Goal: Task Accomplishment & Management: Manage account settings

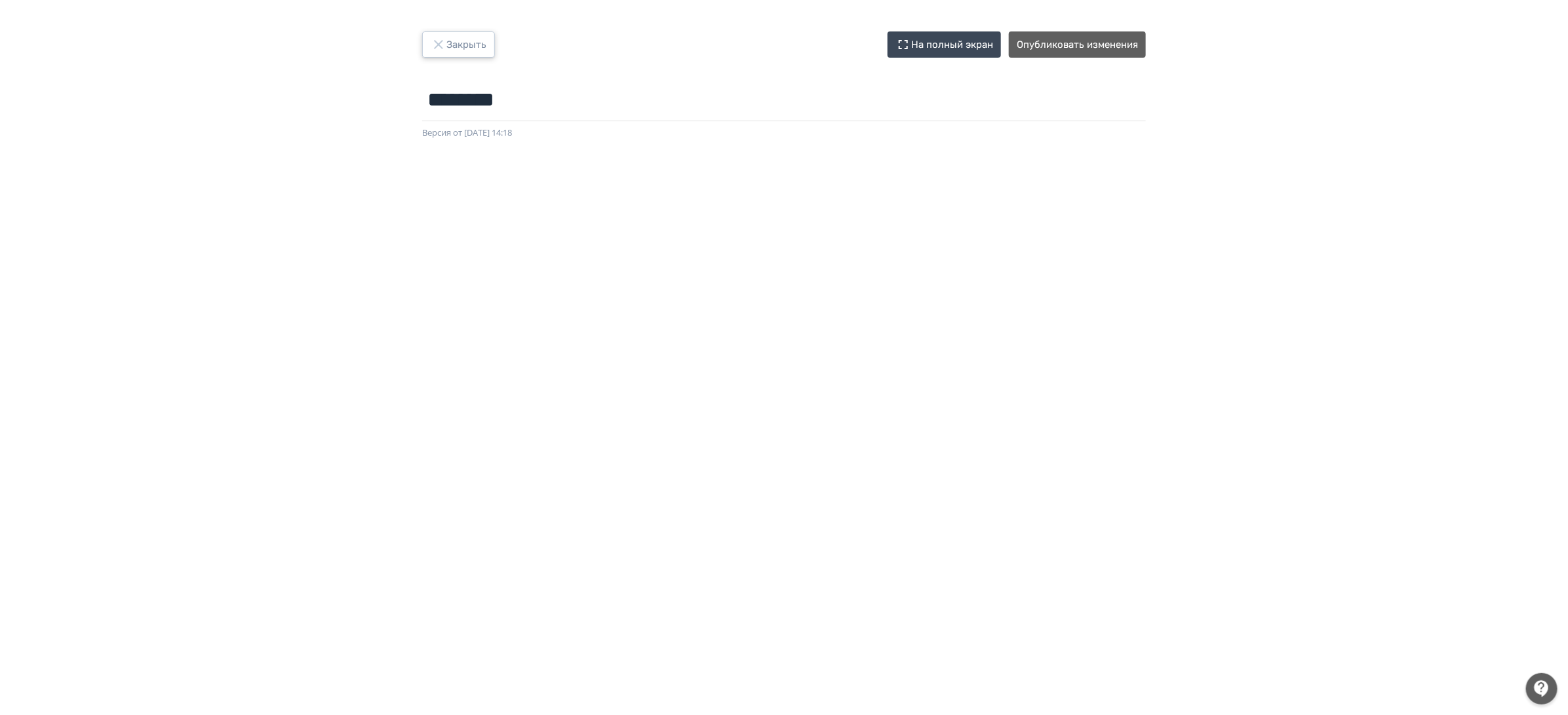
click at [450, 43] on button "Закрыть" at bounding box center [458, 44] width 72 height 27
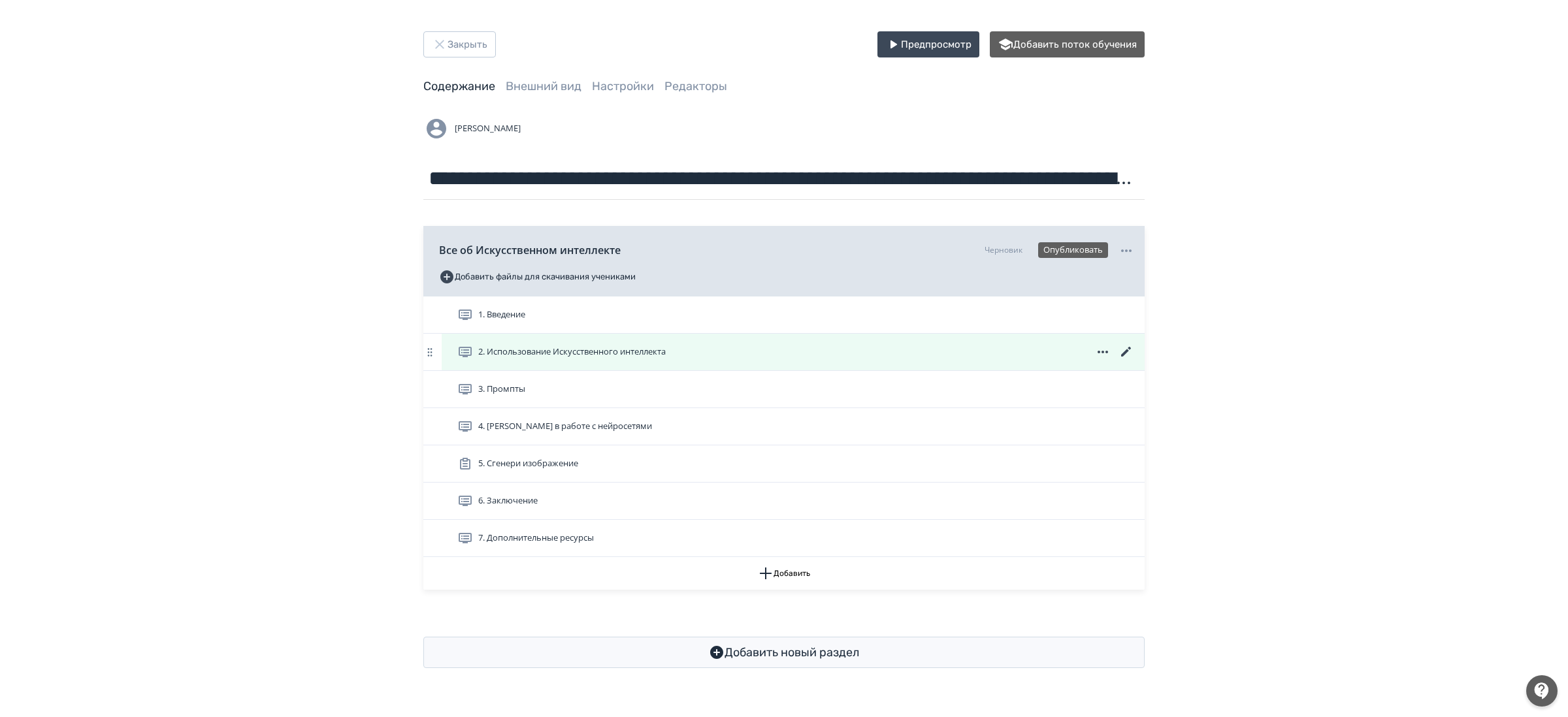
click at [1125, 355] on icon at bounding box center [1125, 351] width 16 height 16
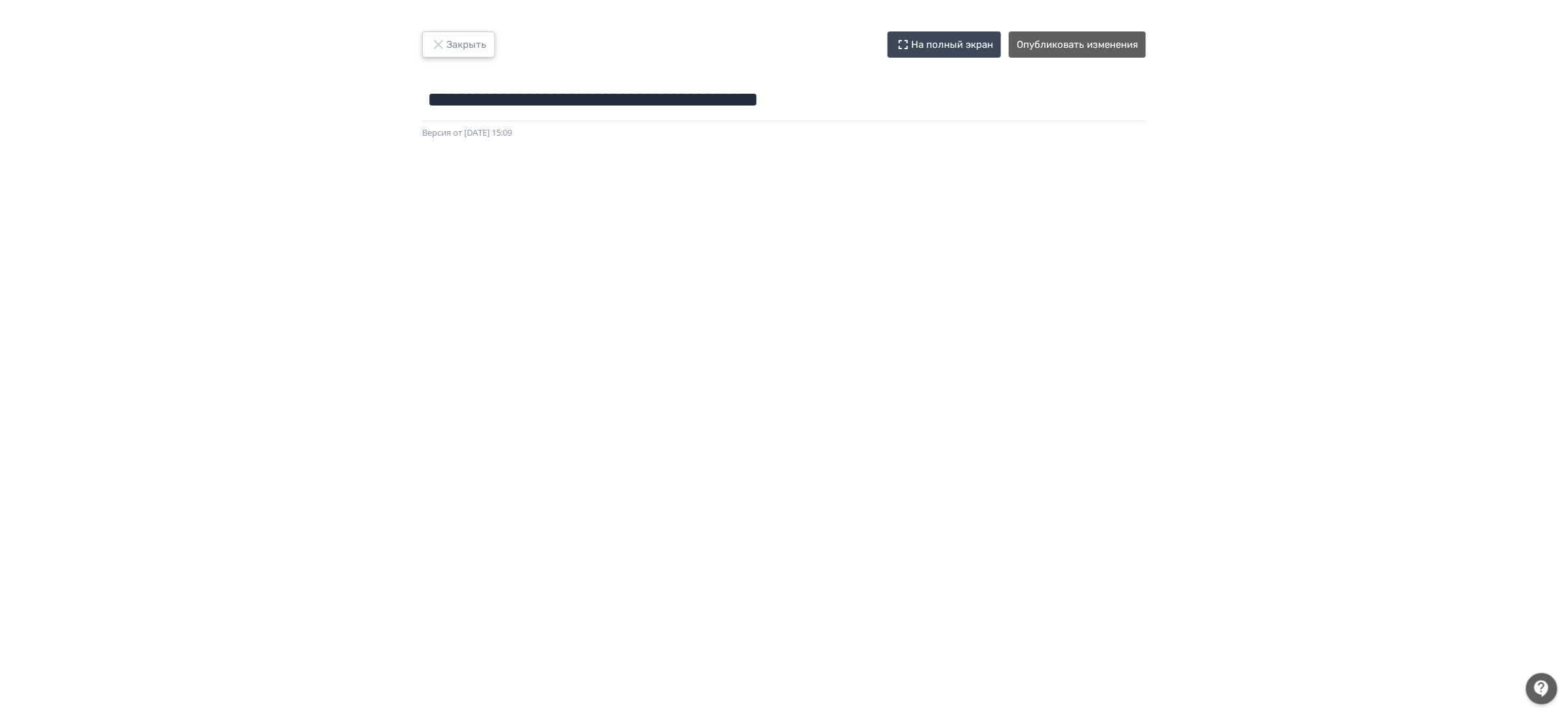
click at [473, 38] on button "Закрыть" at bounding box center [458, 44] width 72 height 27
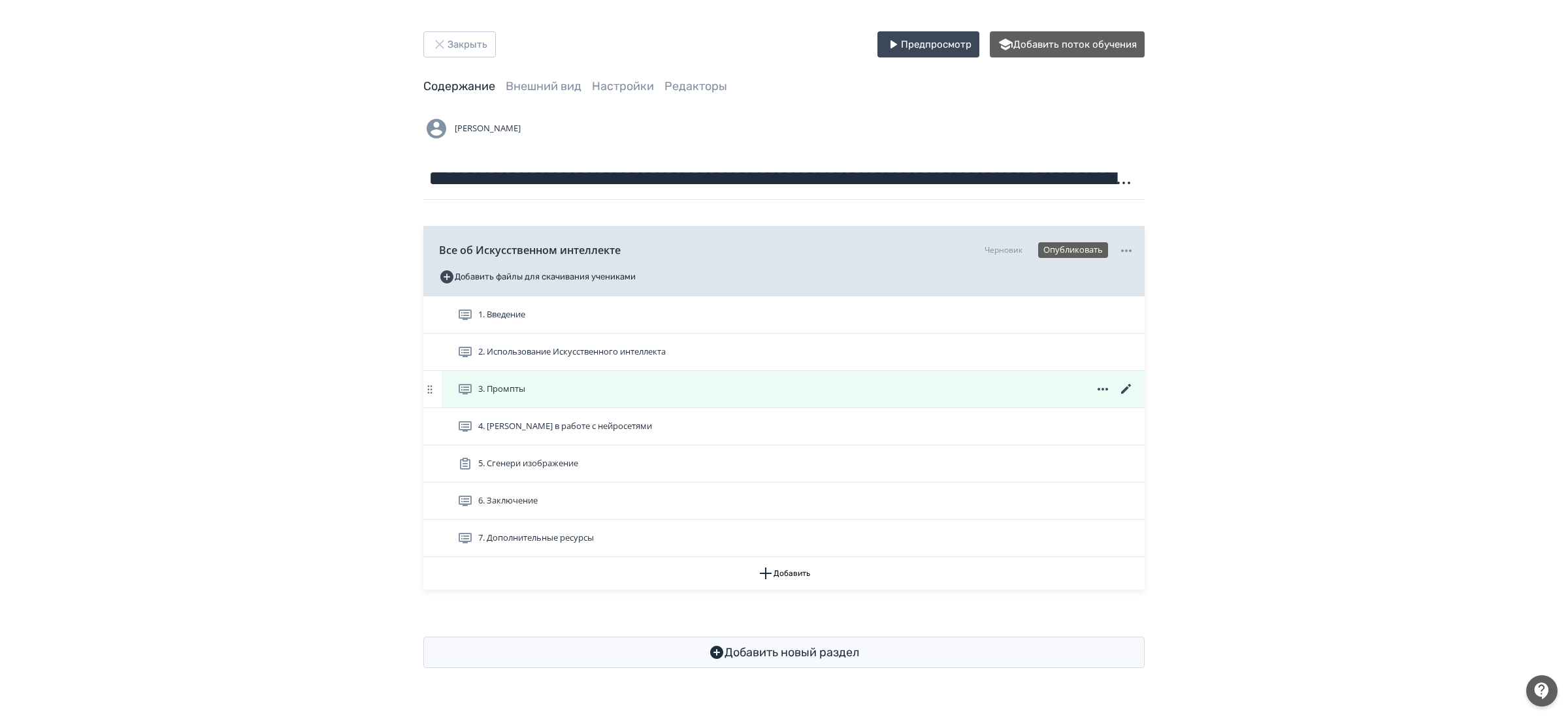
click at [1128, 387] on icon at bounding box center [1125, 389] width 16 height 16
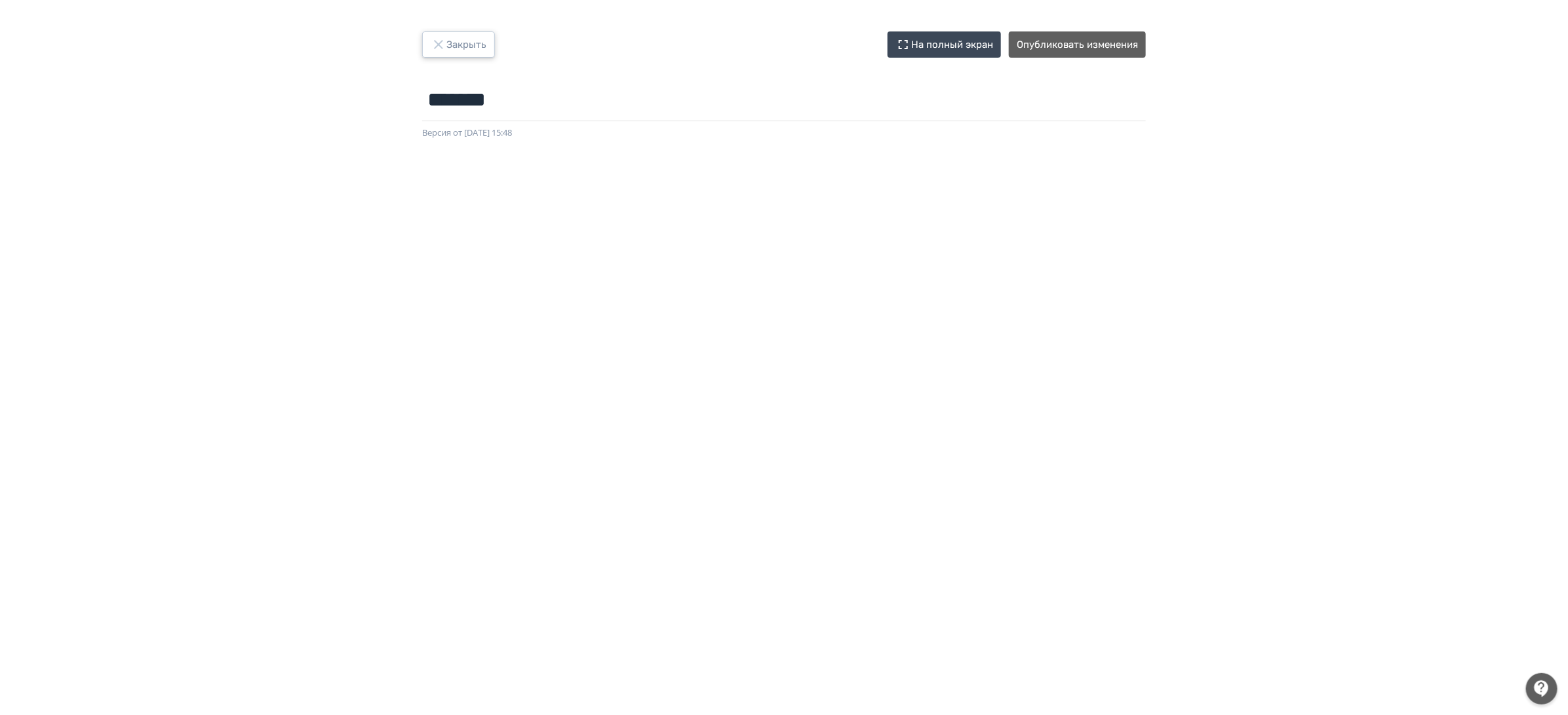
click at [463, 51] on button "Закрыть" at bounding box center [458, 44] width 72 height 27
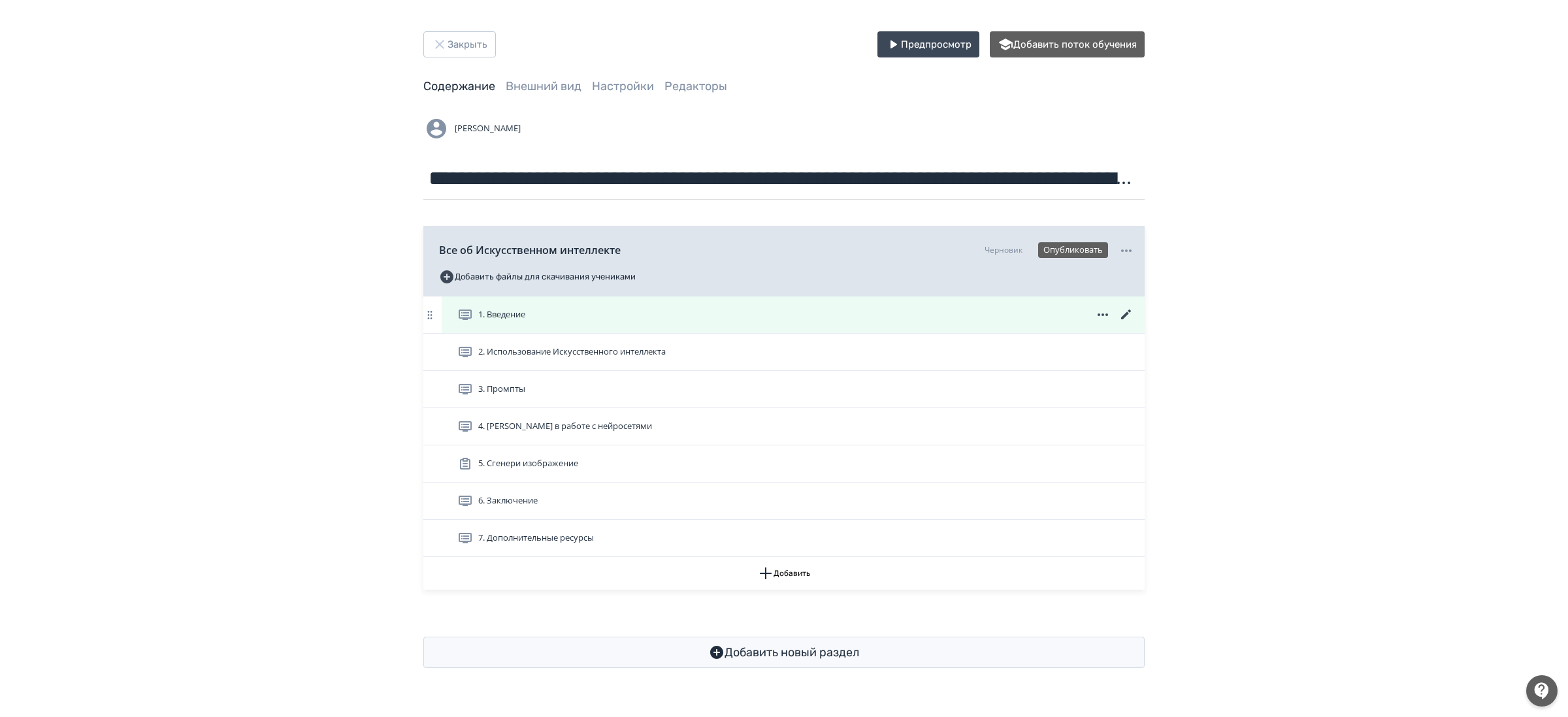
click at [1124, 317] on icon at bounding box center [1125, 314] width 10 height 10
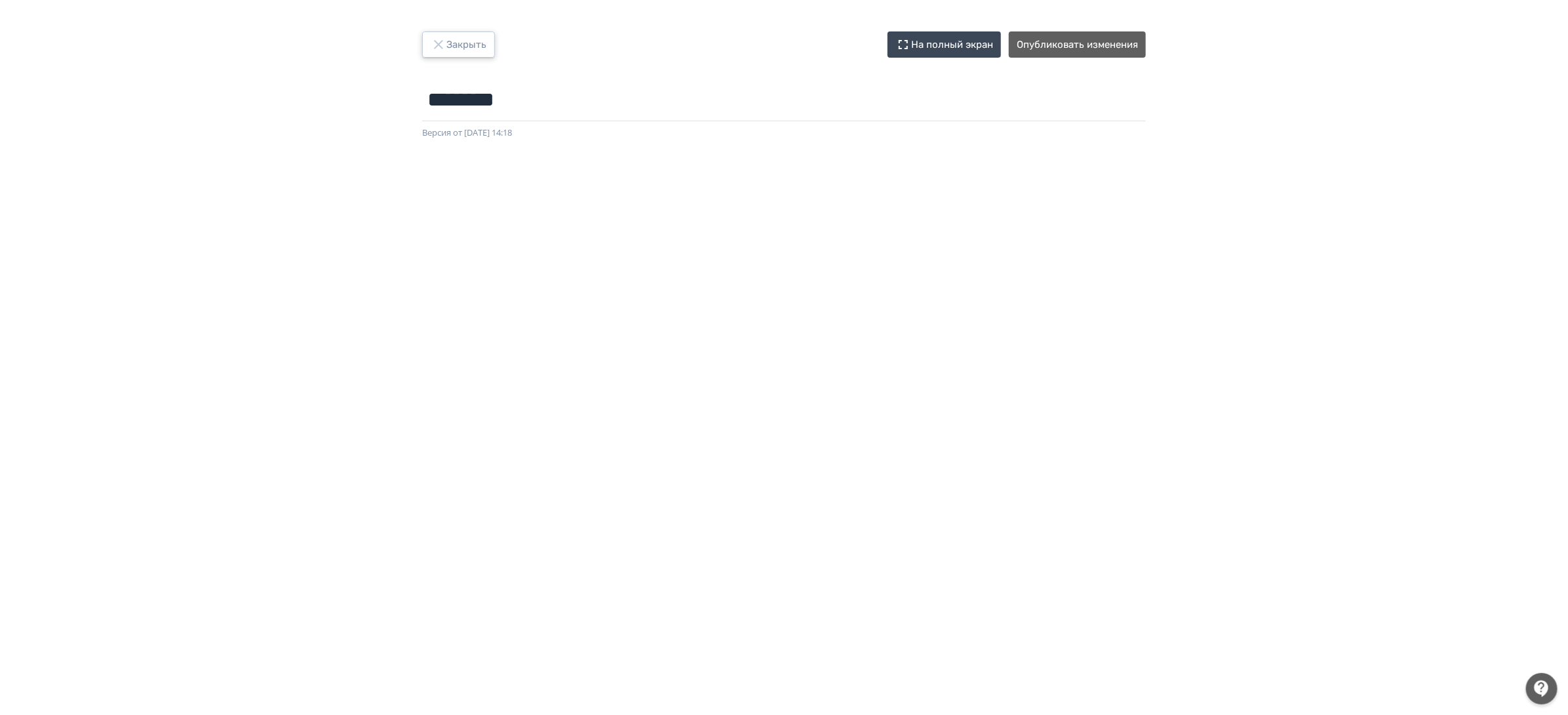
click at [451, 49] on button "Закрыть" at bounding box center [458, 44] width 72 height 27
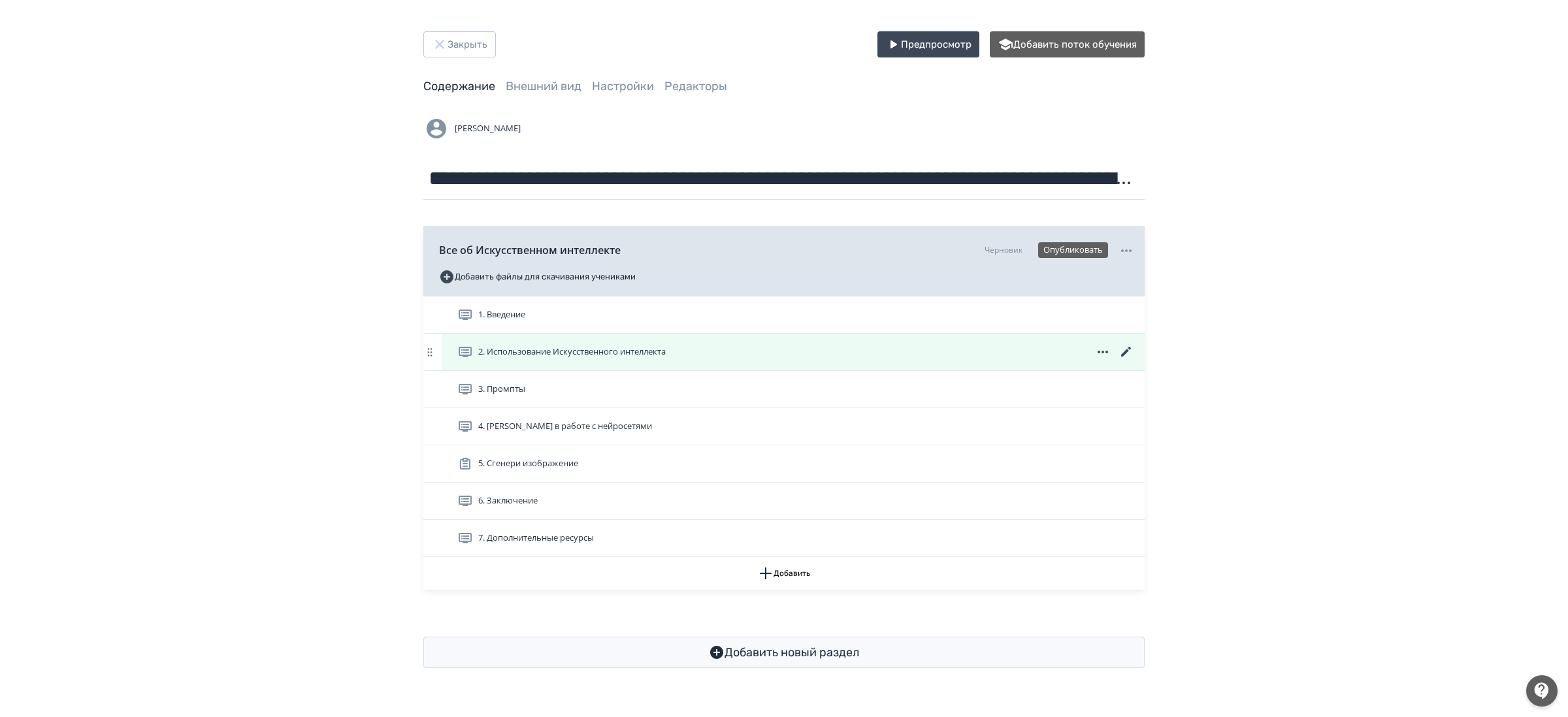
click at [1126, 348] on icon at bounding box center [1125, 351] width 16 height 16
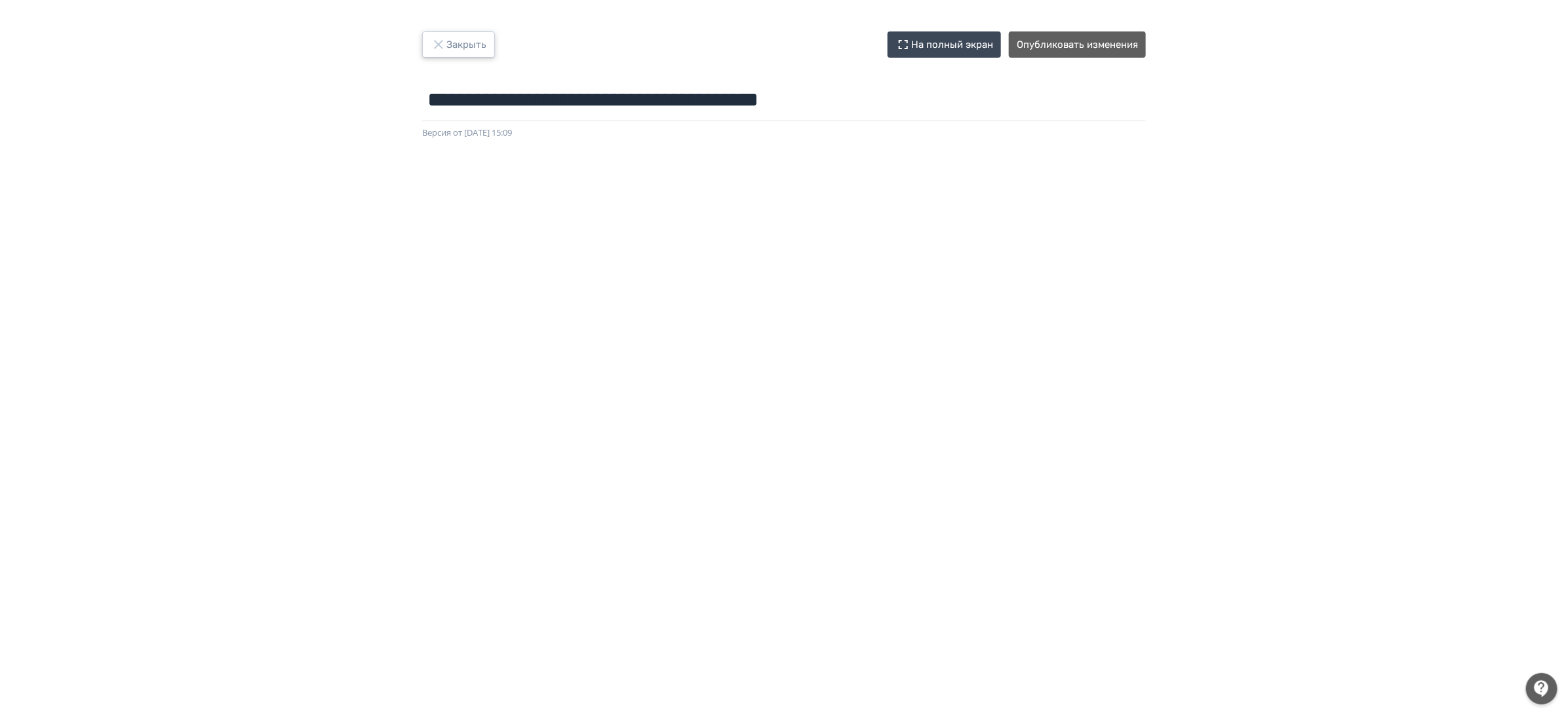
click at [467, 53] on button "Закрыть" at bounding box center [458, 44] width 72 height 27
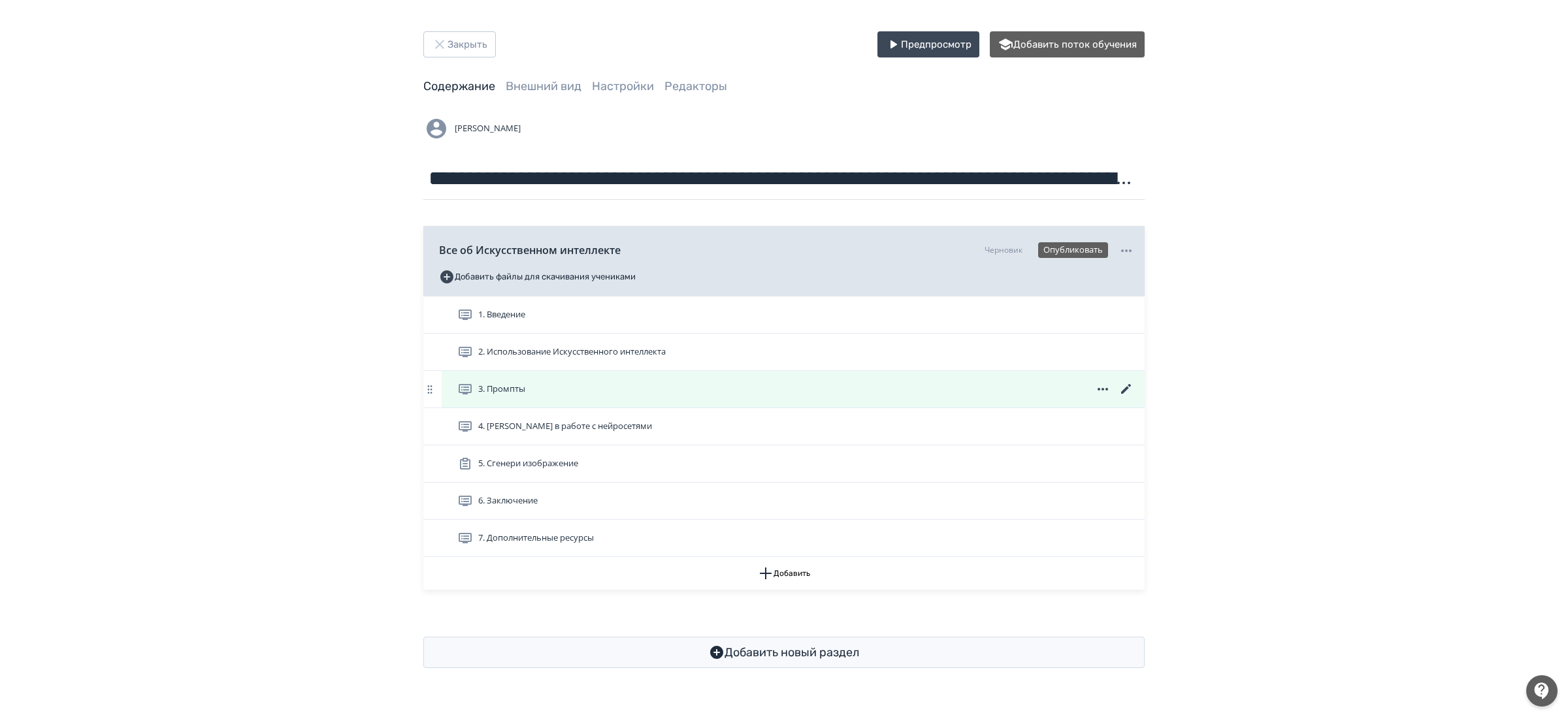
click at [1129, 388] on icon at bounding box center [1125, 389] width 16 height 16
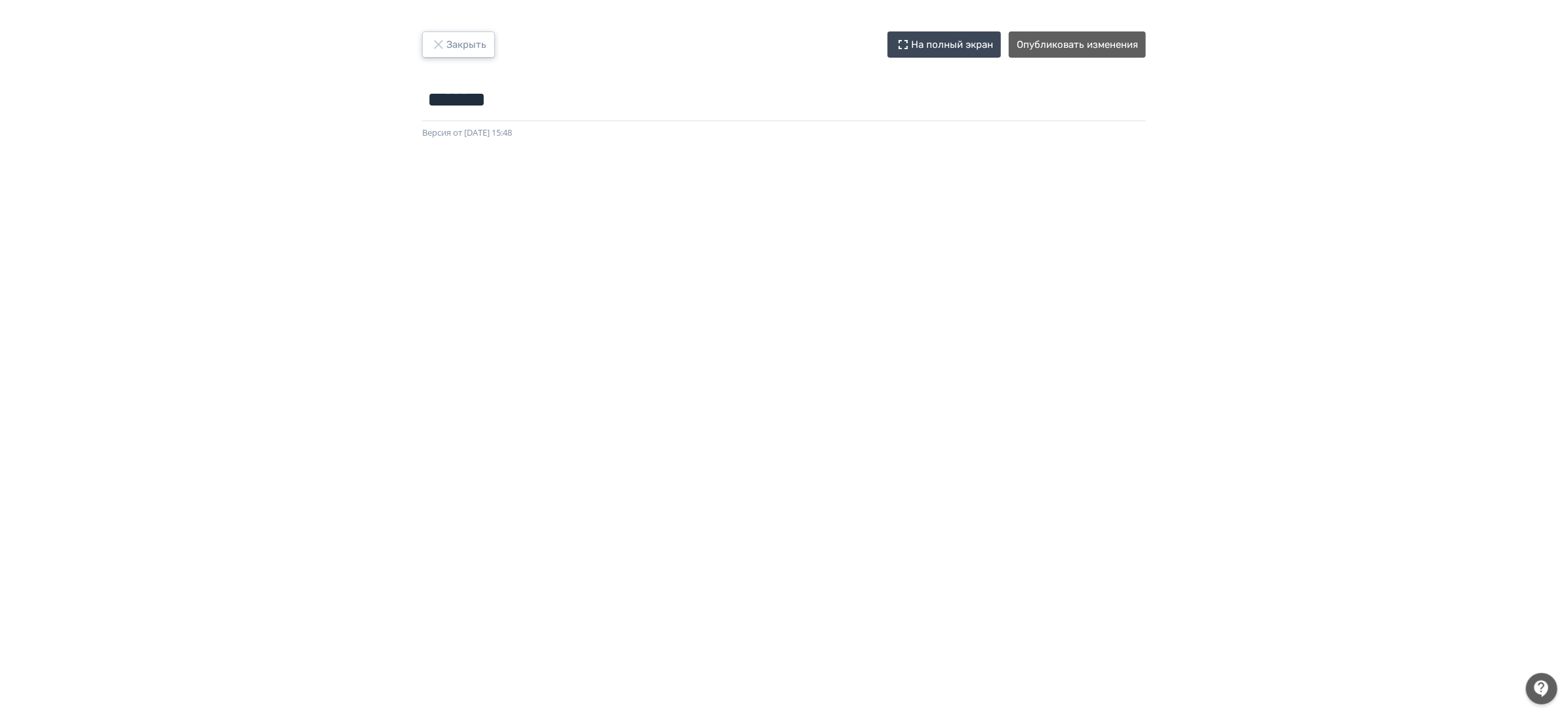
click at [462, 39] on button "Закрыть" at bounding box center [458, 44] width 72 height 27
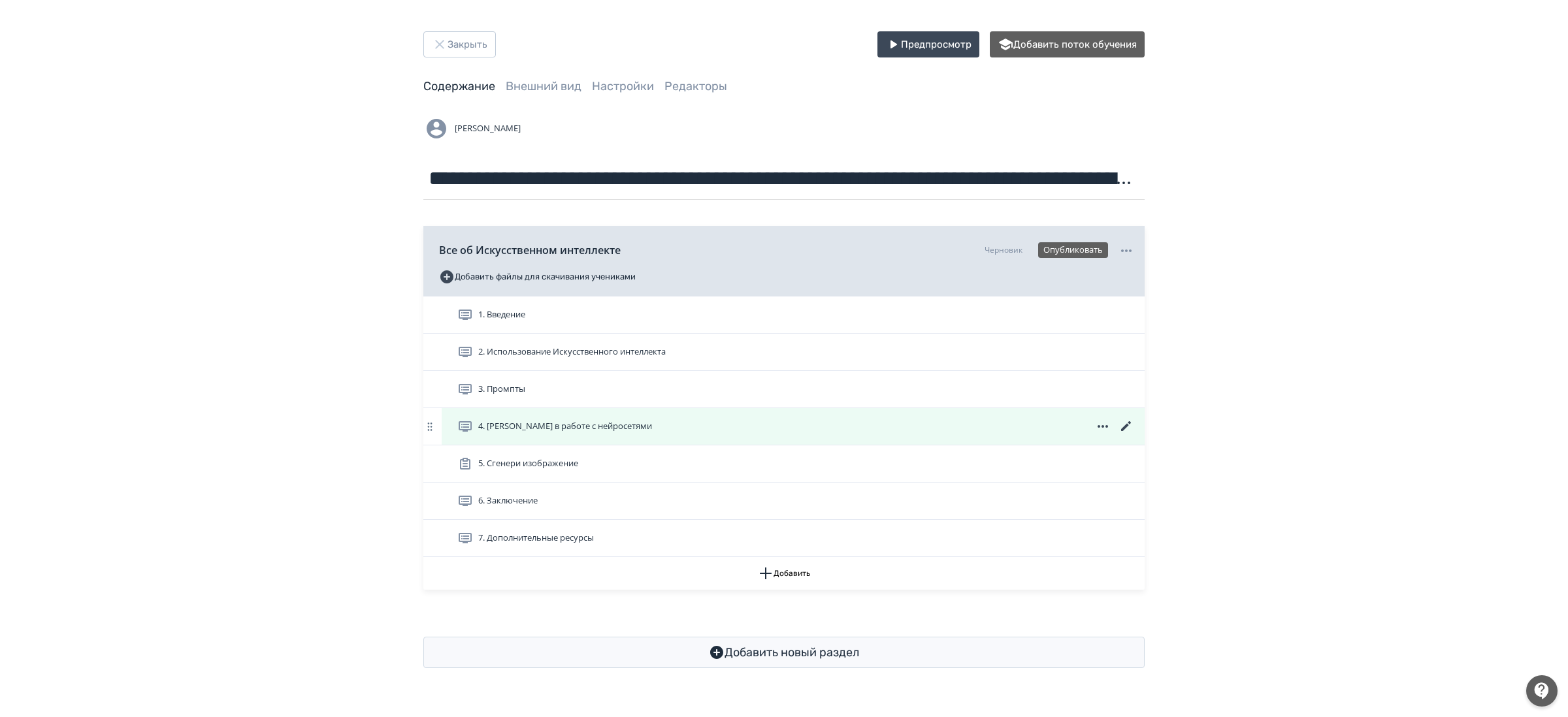
click at [1125, 428] on icon at bounding box center [1125, 426] width 10 height 10
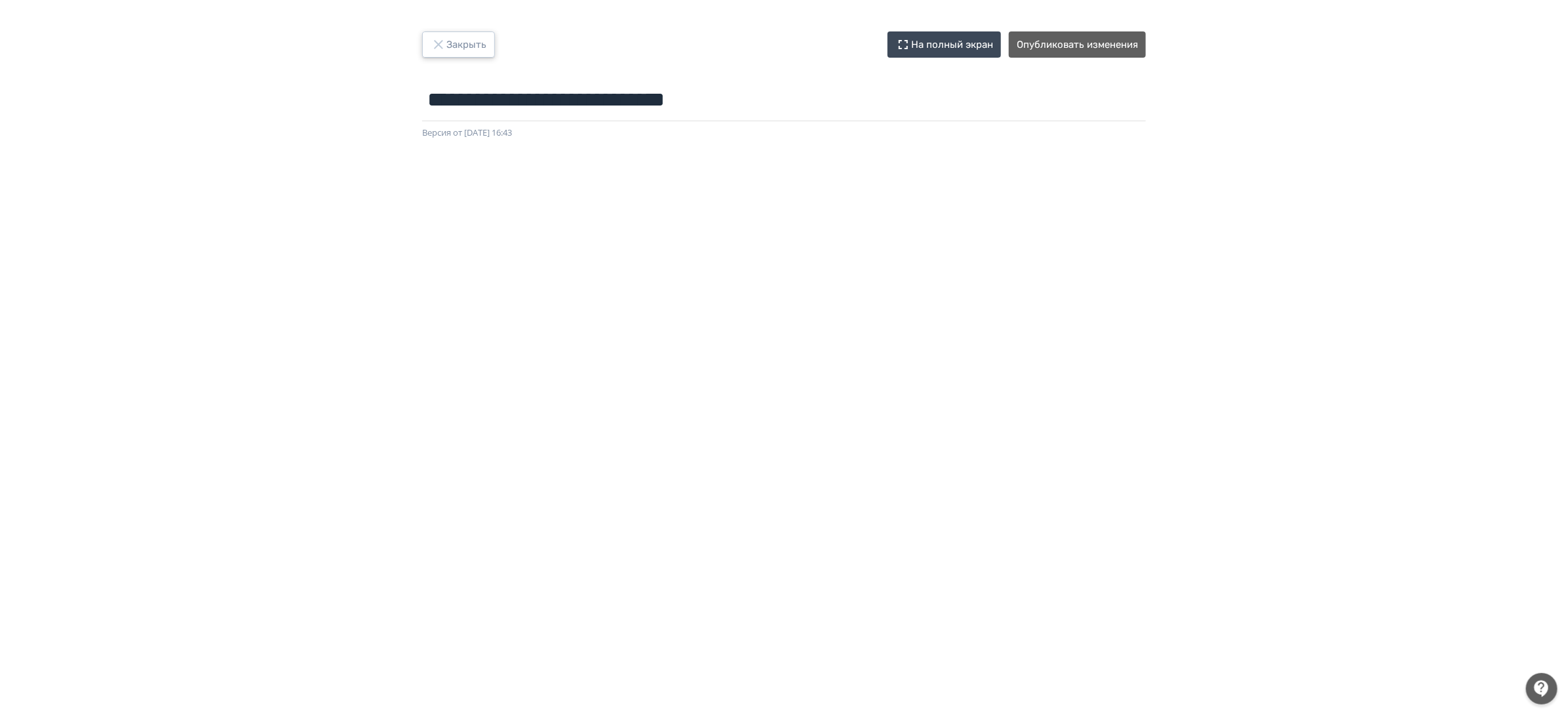
click at [463, 41] on button "Закрыть" at bounding box center [458, 44] width 72 height 27
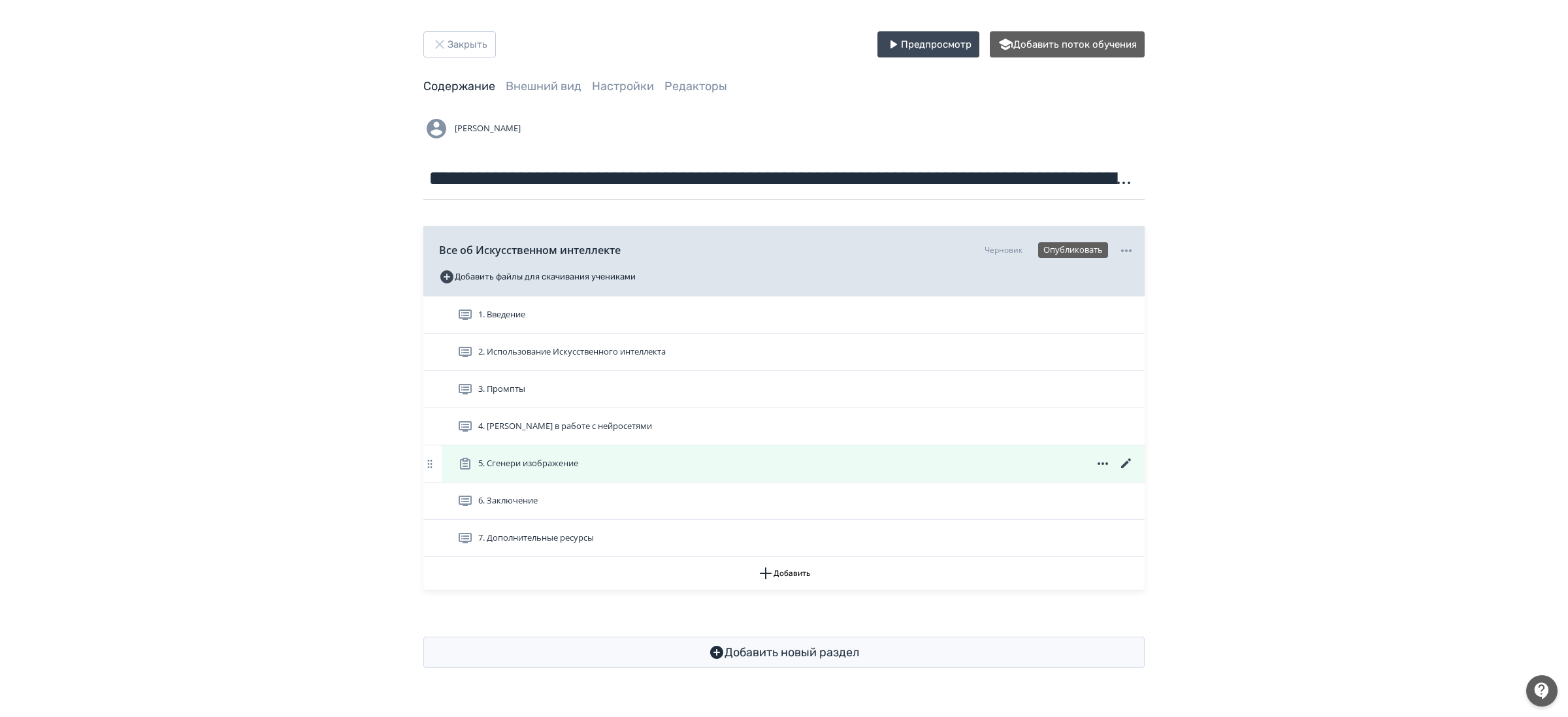
click at [1127, 467] on icon at bounding box center [1125, 463] width 16 height 16
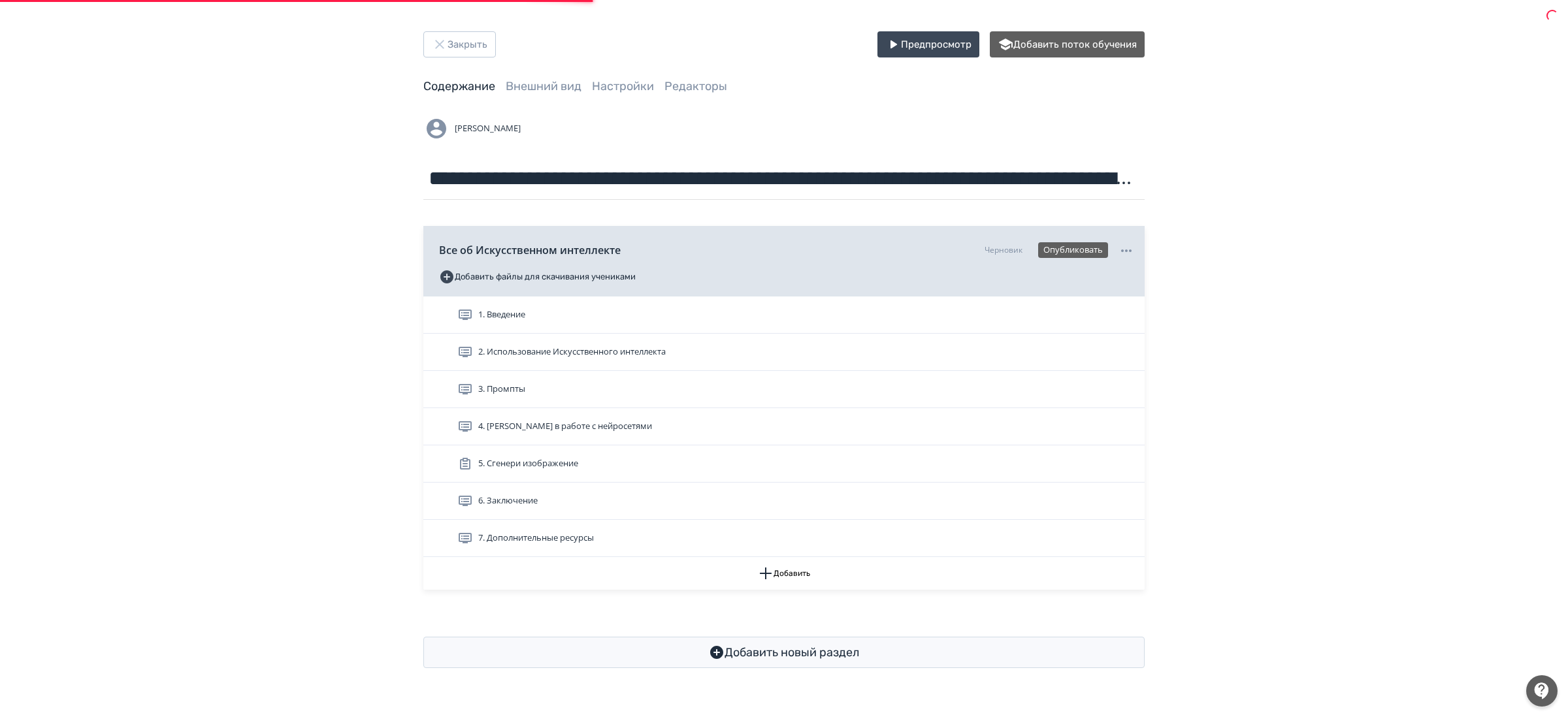
click at [1368, 366] on div "**********" at bounding box center [784, 349] width 1568 height 699
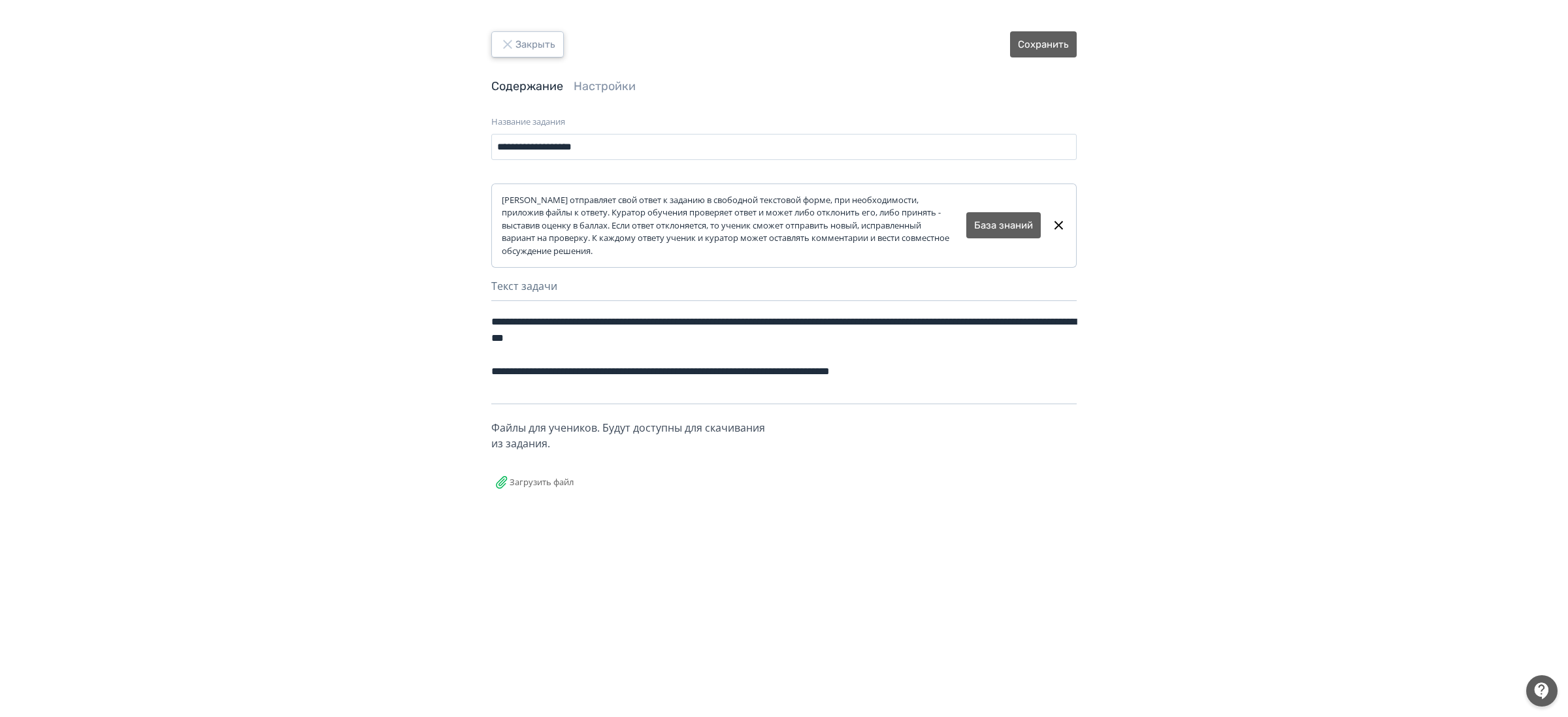
click at [524, 40] on button "Закрыть" at bounding box center [527, 44] width 72 height 26
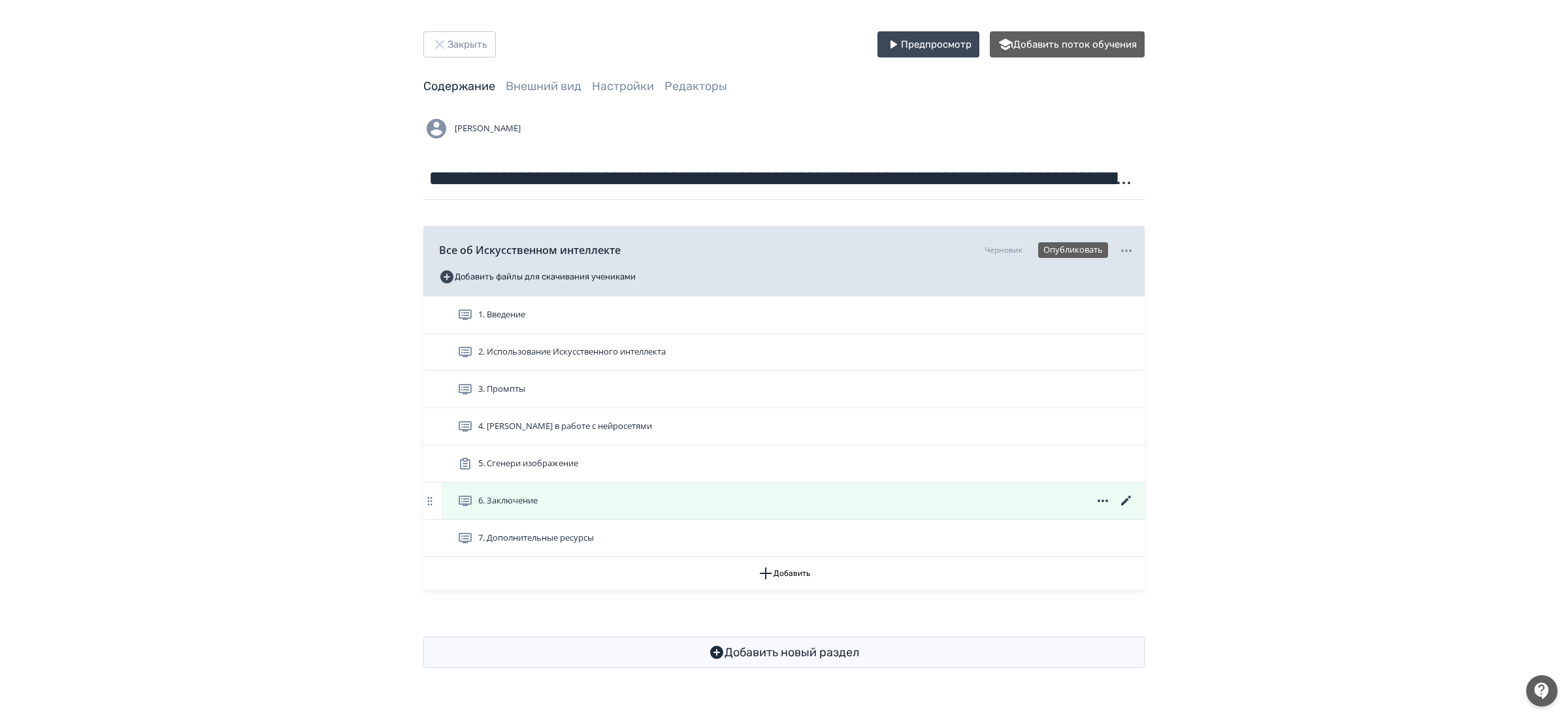
click at [1131, 498] on icon at bounding box center [1125, 500] width 16 height 16
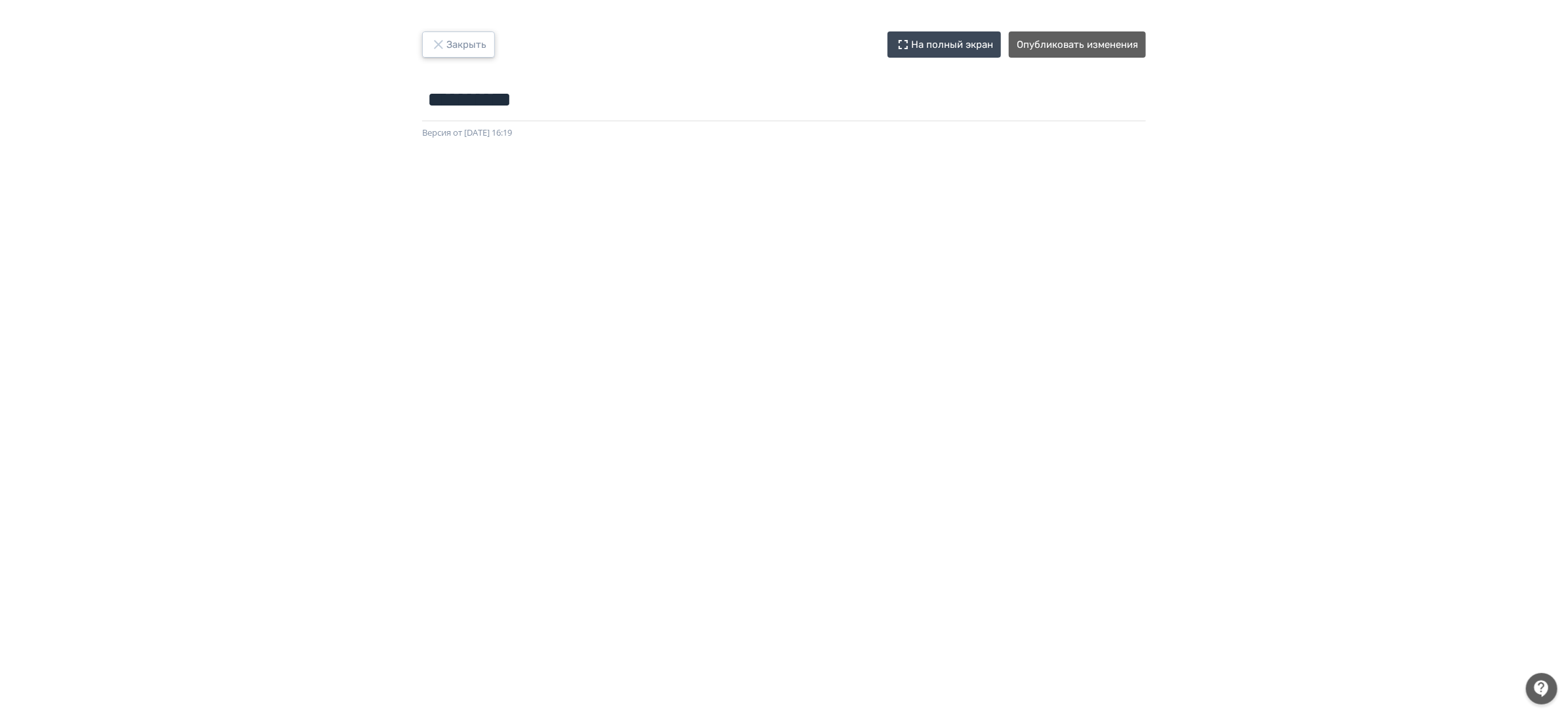
click at [460, 43] on button "Закрыть" at bounding box center [458, 44] width 72 height 27
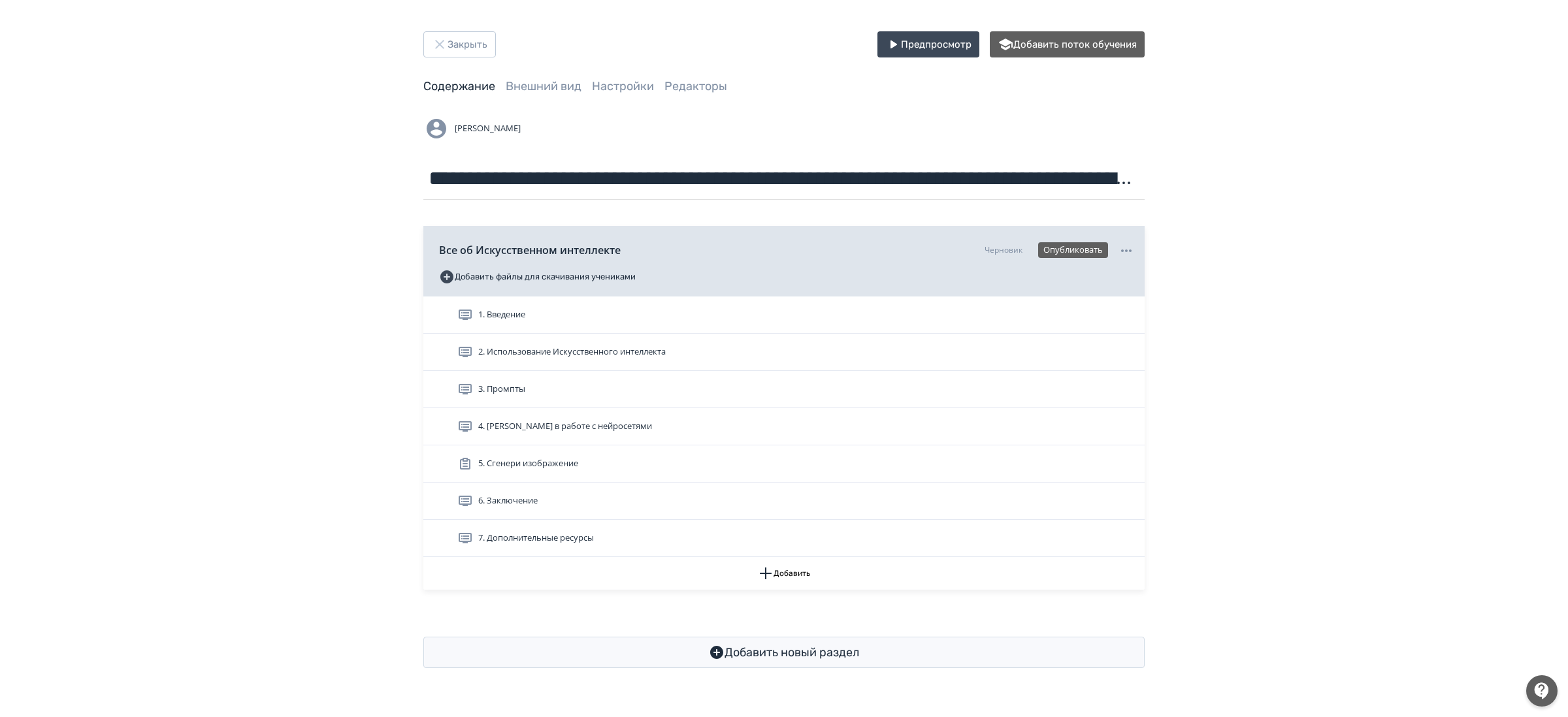
click at [1285, 409] on div "**********" at bounding box center [784, 349] width 1568 height 699
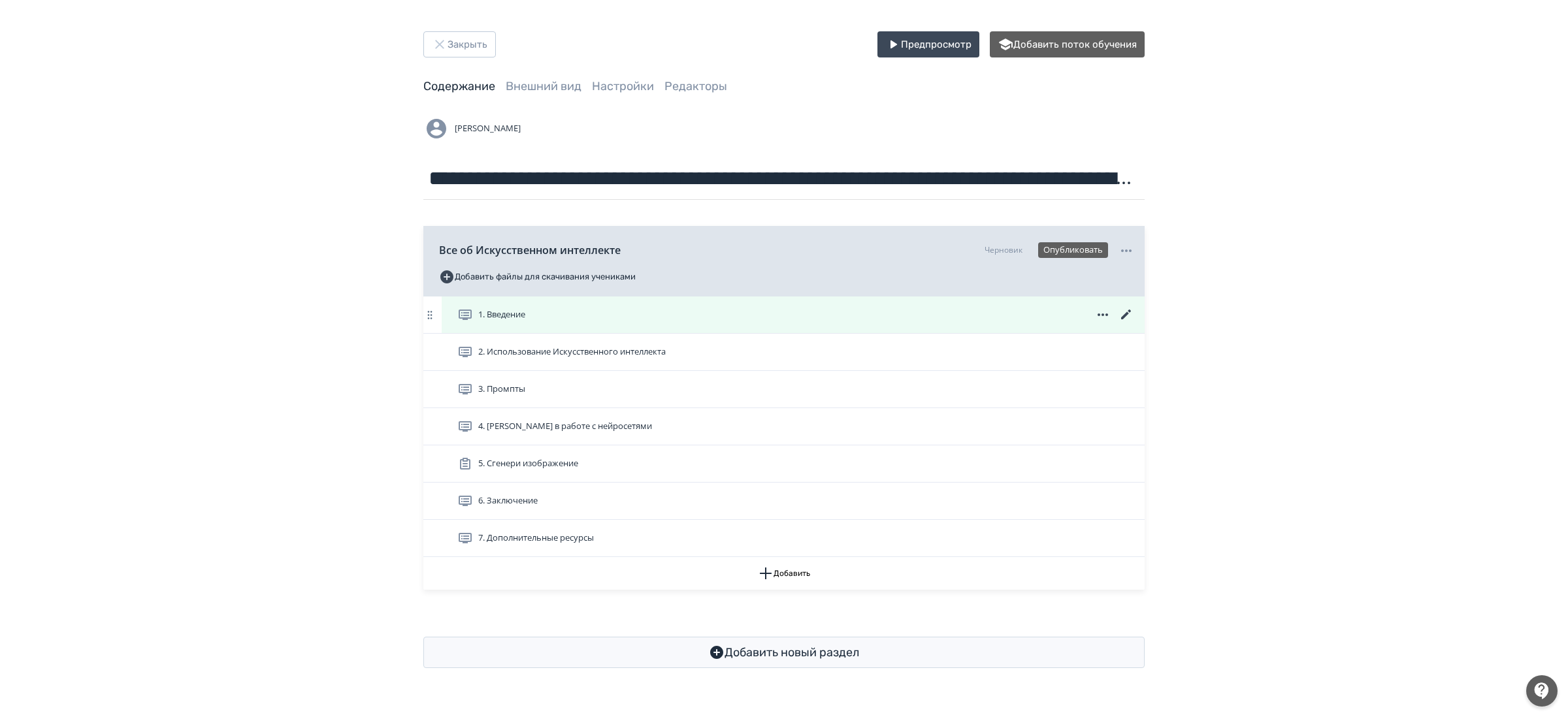
click at [1124, 315] on icon at bounding box center [1125, 314] width 10 height 10
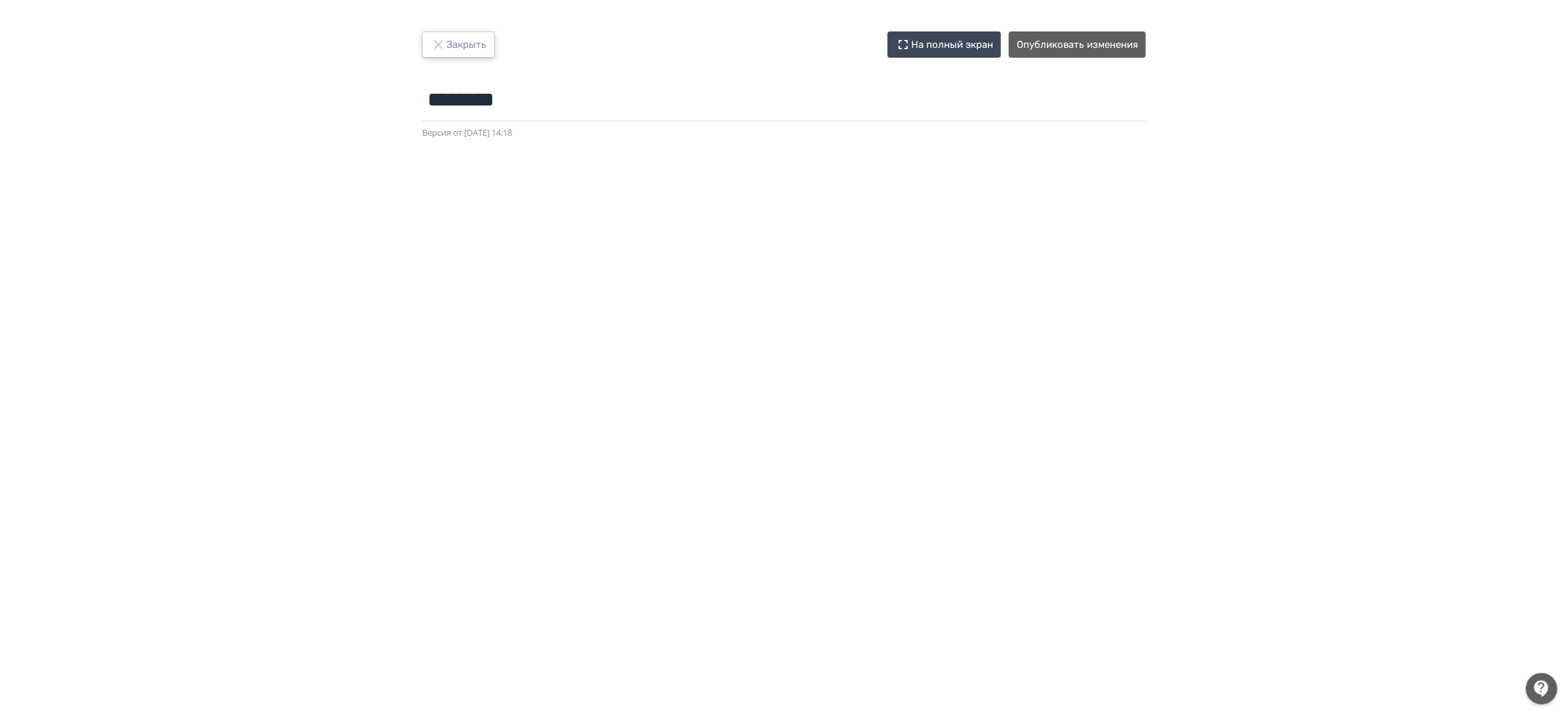
click at [463, 41] on button "Закрыть" at bounding box center [458, 44] width 72 height 27
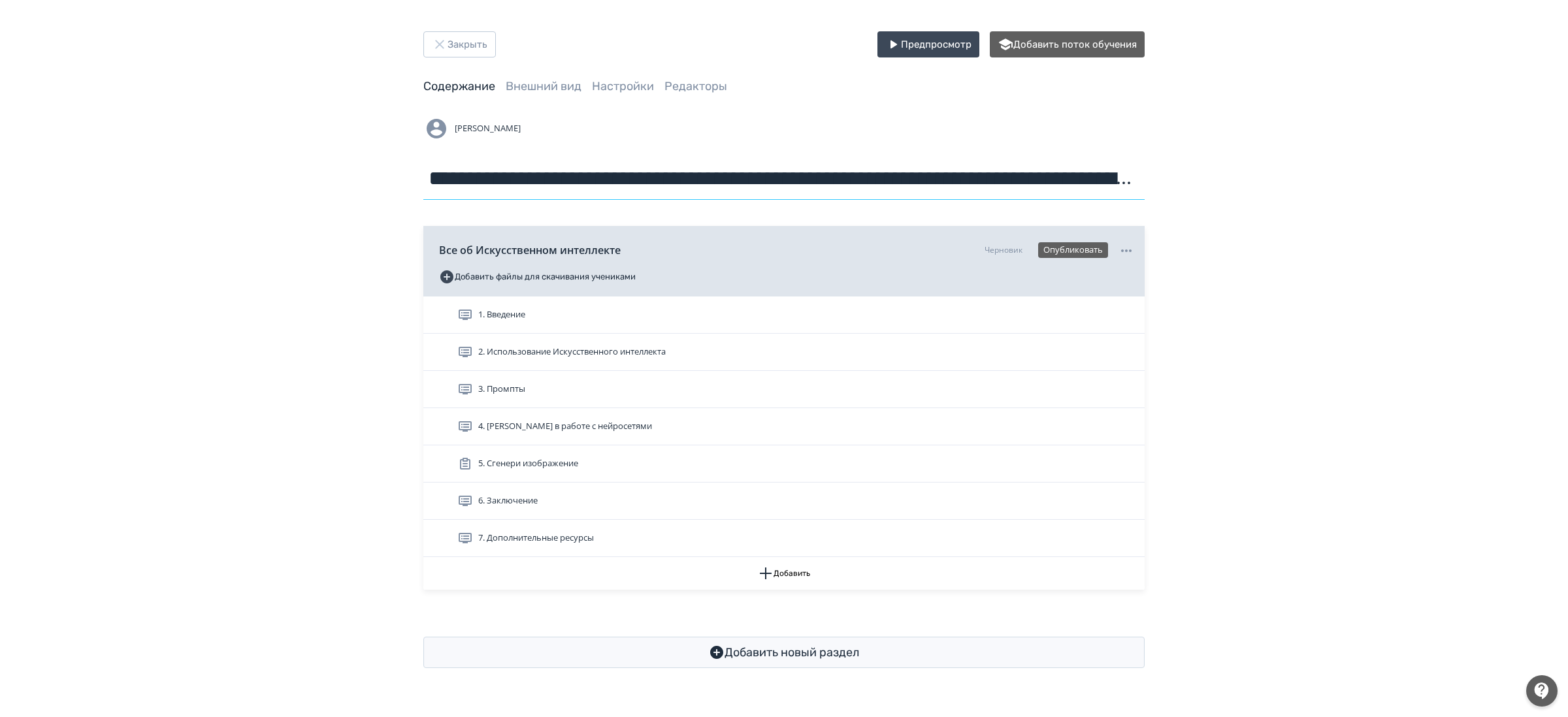
drag, startPoint x: 429, startPoint y: 186, endPoint x: 1061, endPoint y: 181, distance: 632.0
click at [1061, 181] on input "**********" at bounding box center [784, 178] width 721 height 43
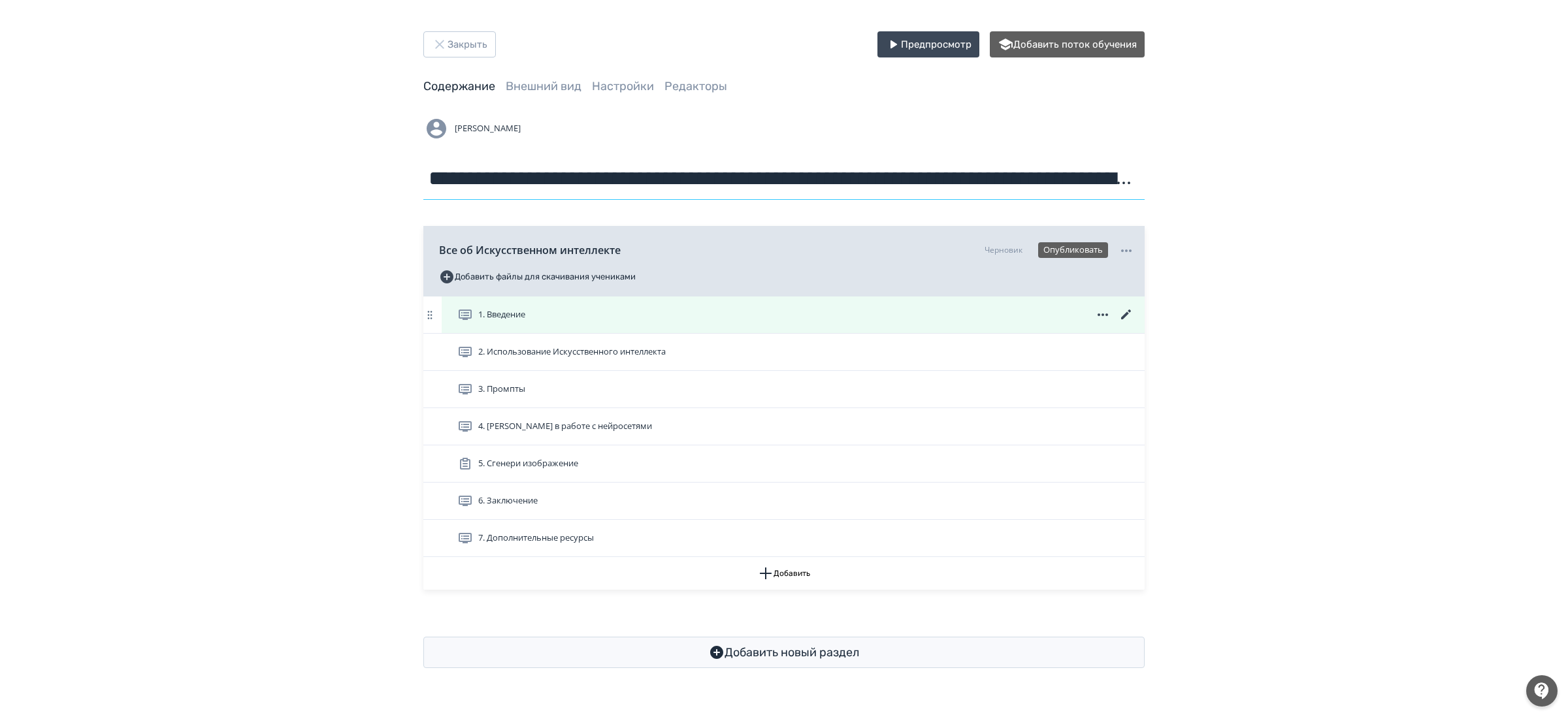
click at [1122, 316] on icon at bounding box center [1125, 314] width 16 height 16
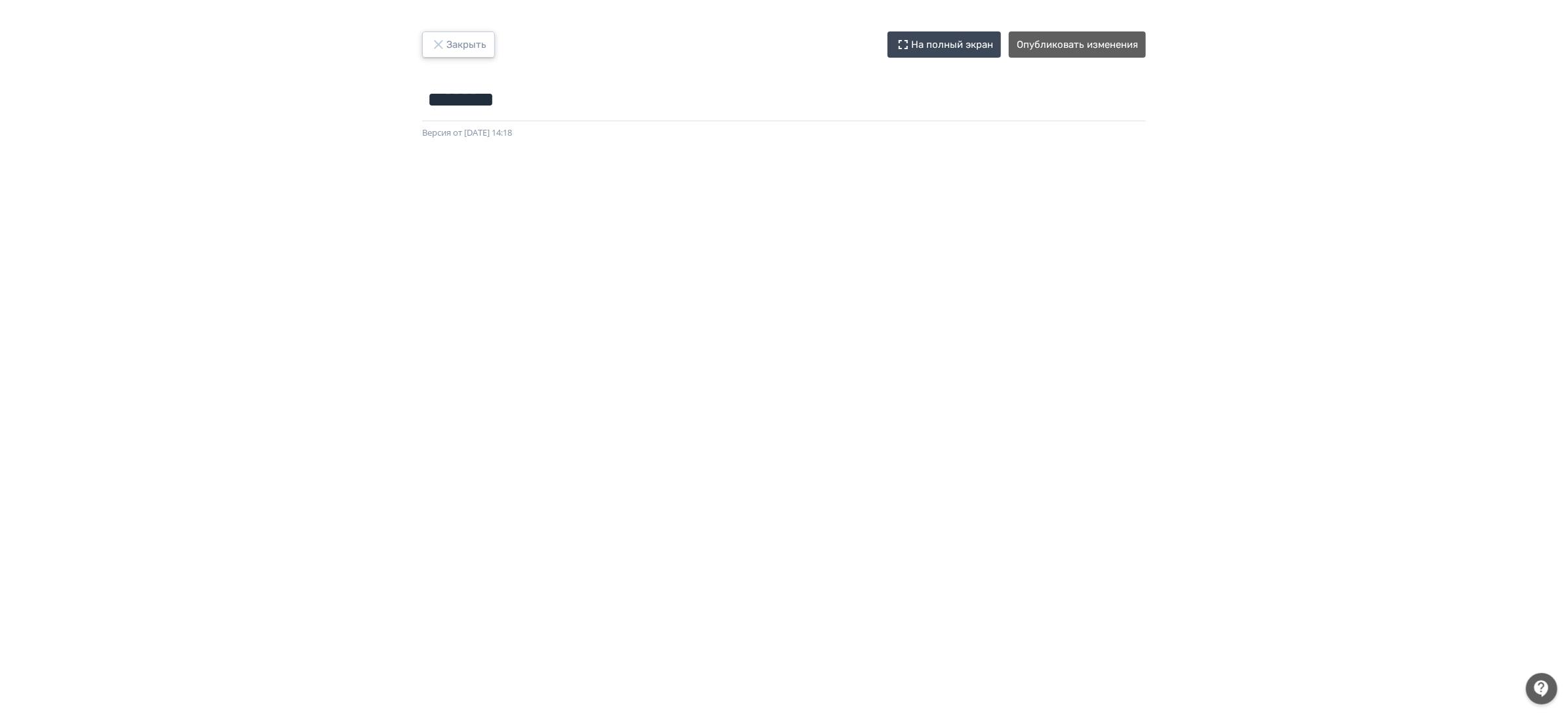
click at [478, 45] on button "Закрыть" at bounding box center [458, 44] width 72 height 27
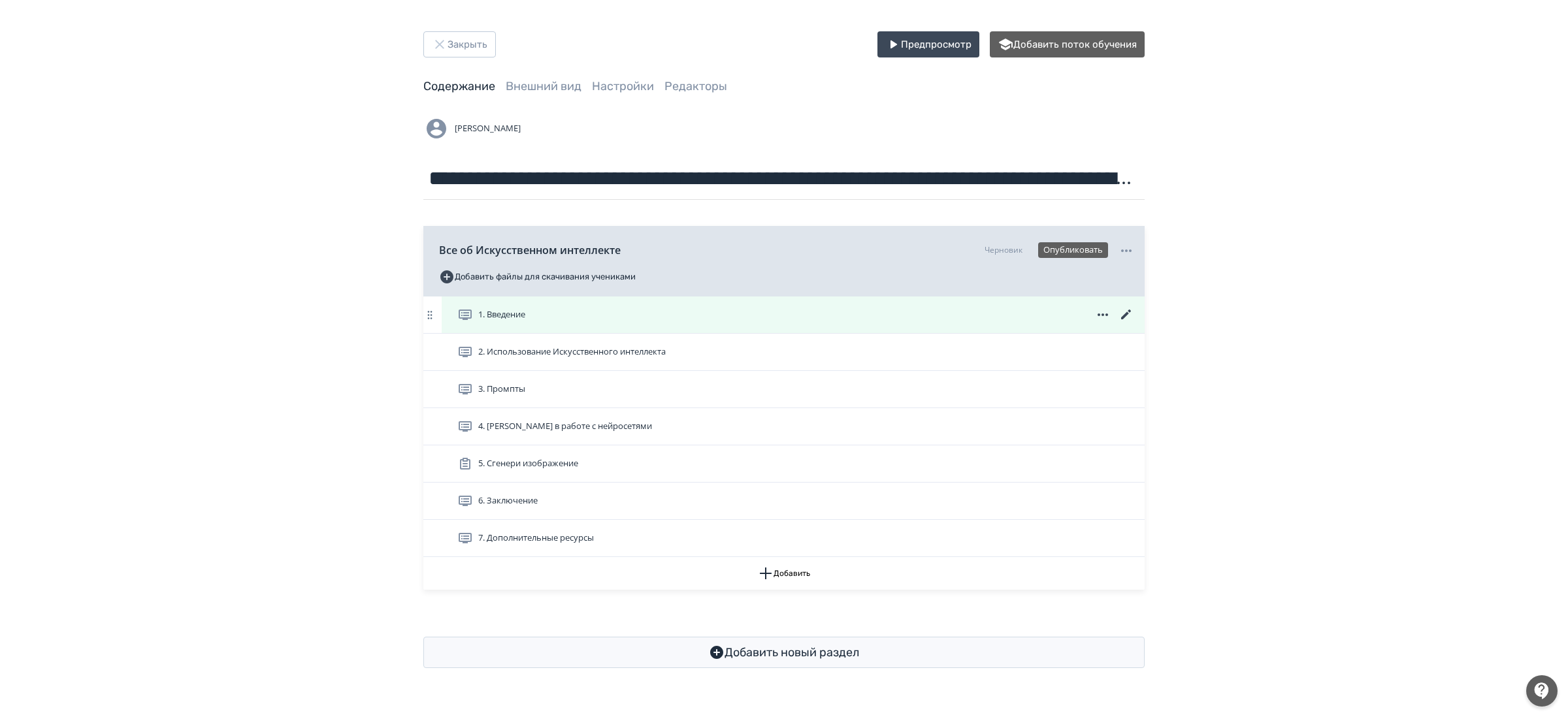
click at [1125, 311] on icon at bounding box center [1125, 314] width 16 height 16
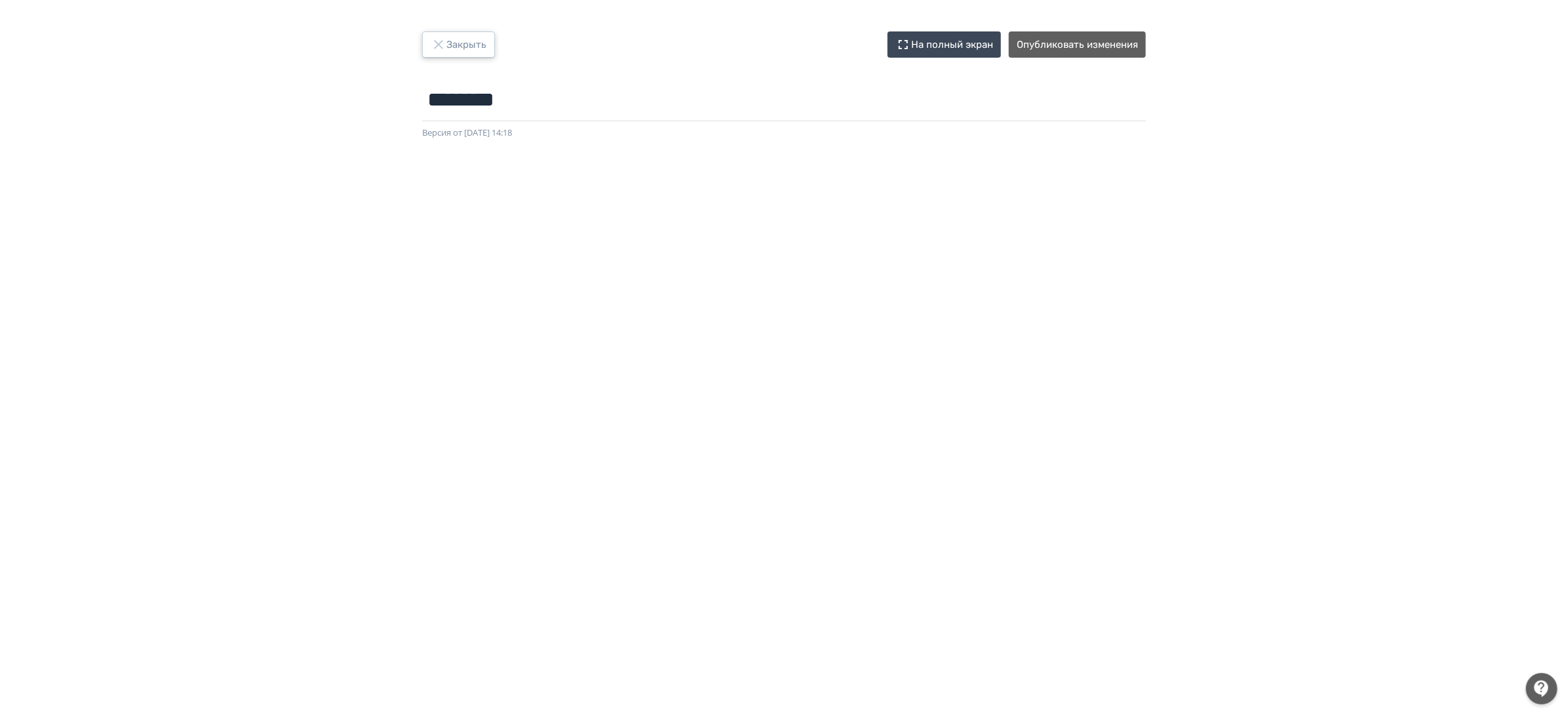
click at [455, 49] on button "Закрыть" at bounding box center [458, 44] width 72 height 27
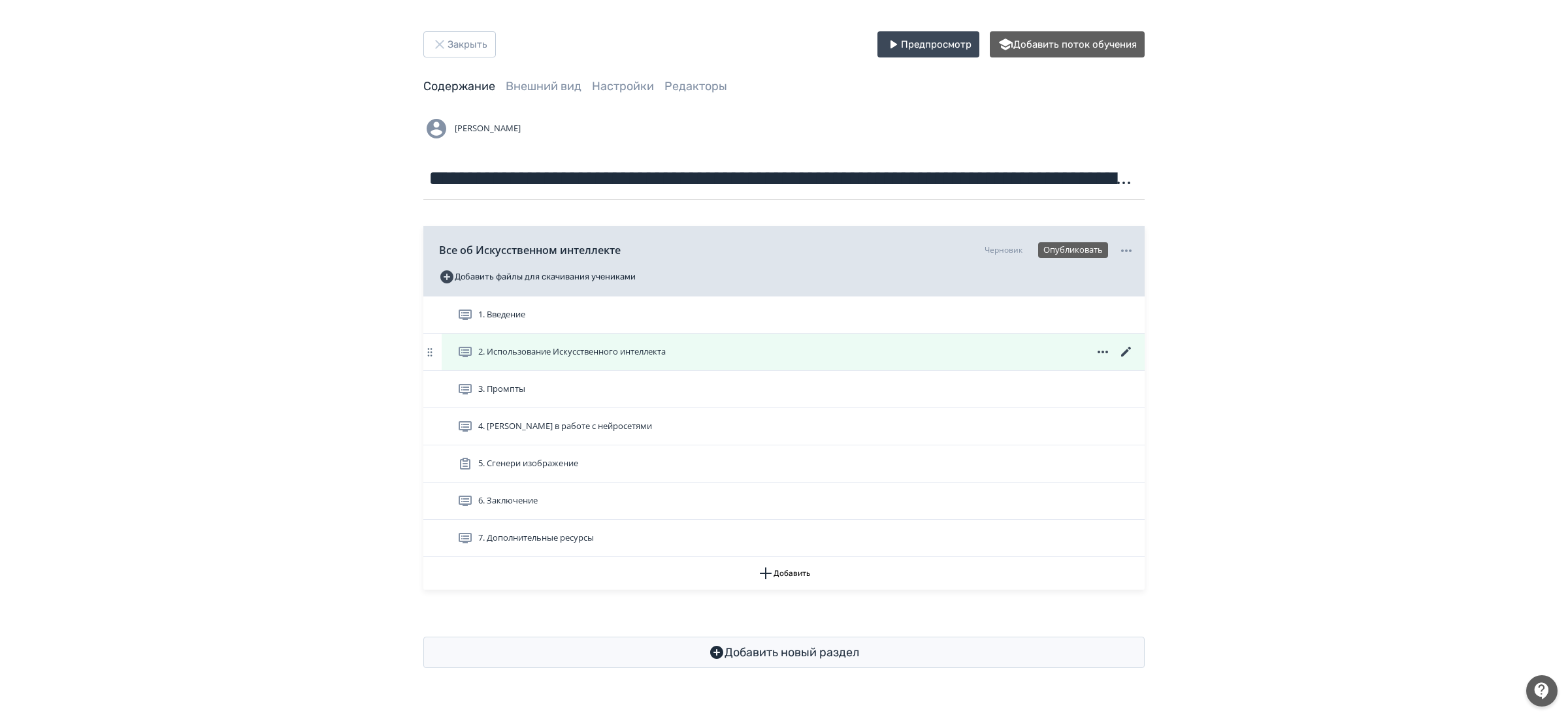
click at [1128, 350] on icon at bounding box center [1125, 351] width 16 height 16
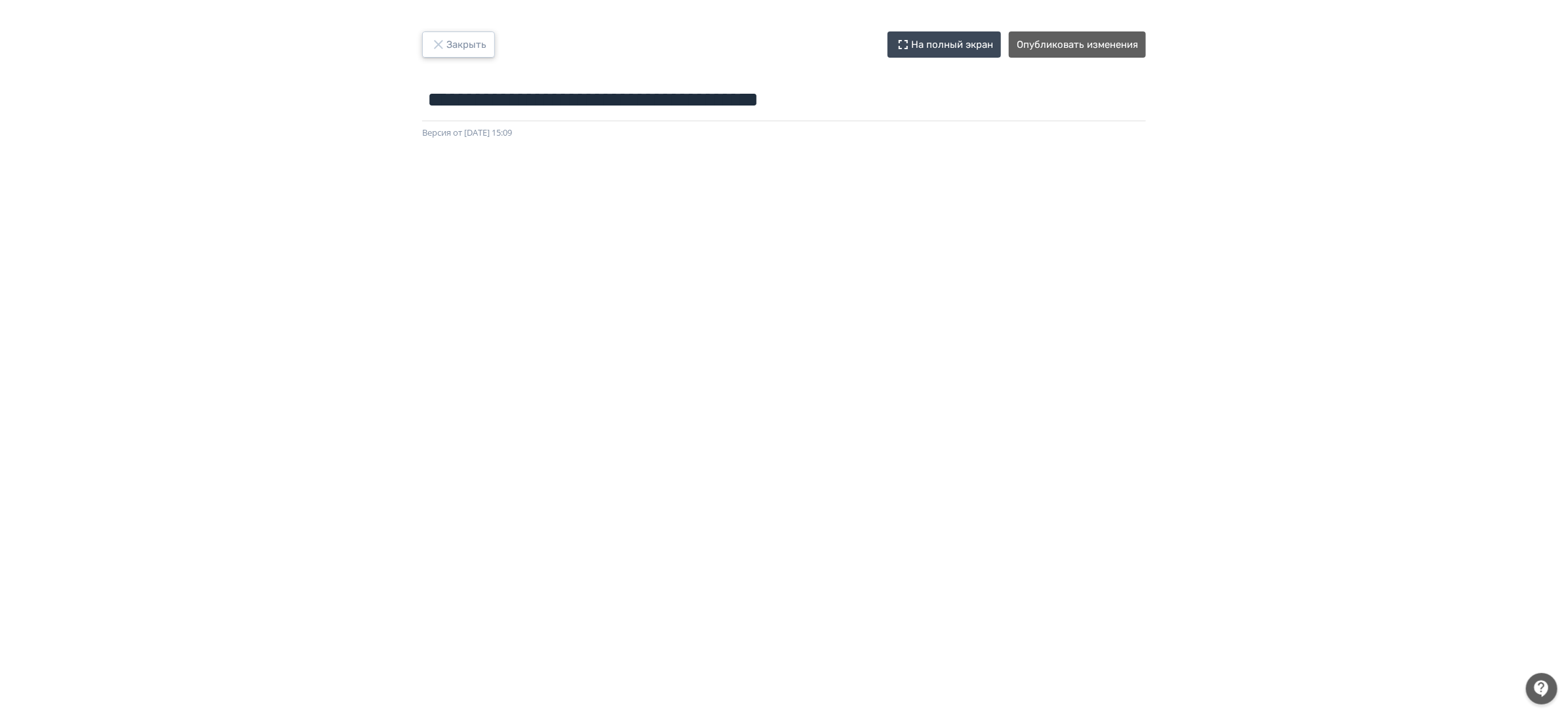
click at [486, 44] on button "Закрыть" at bounding box center [458, 44] width 72 height 27
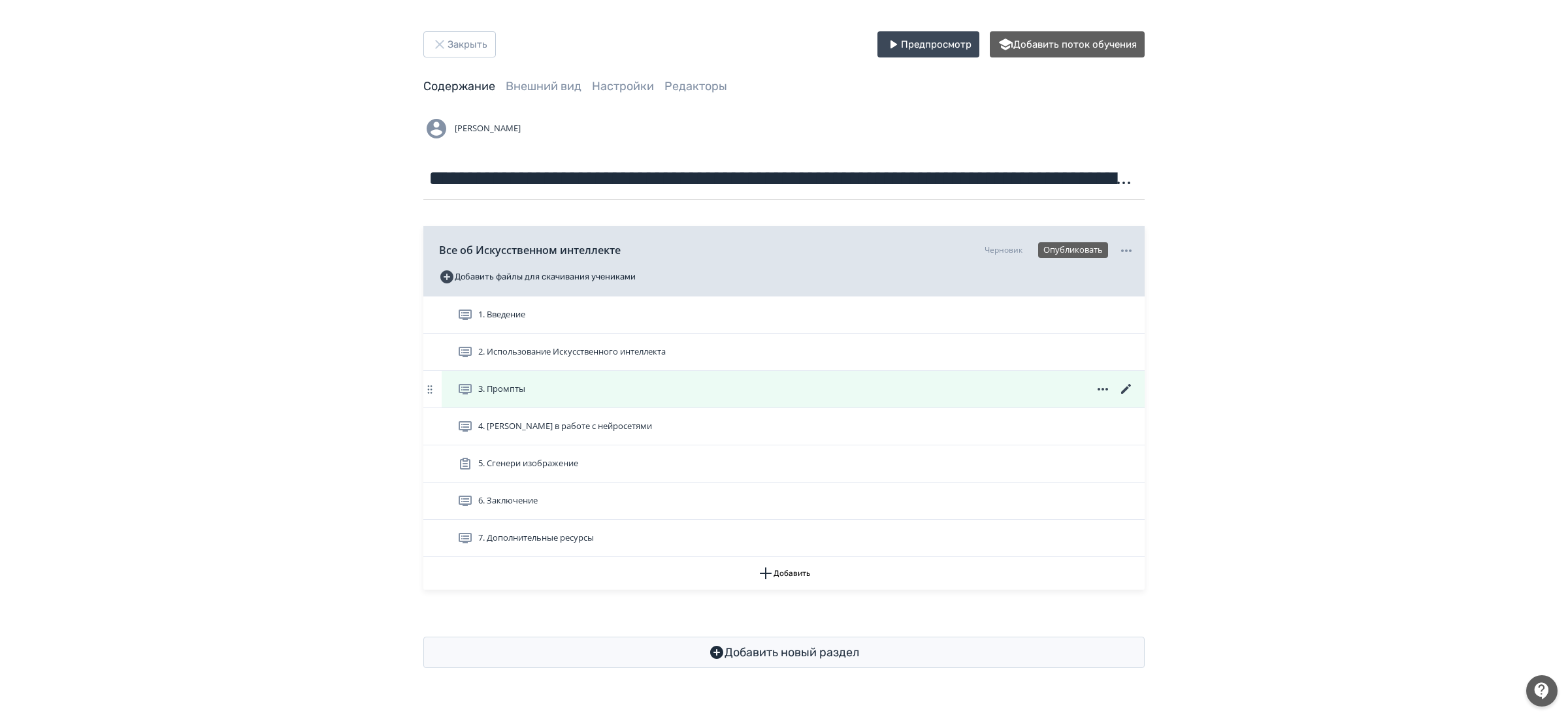
click at [1128, 389] on icon at bounding box center [1125, 389] width 16 height 16
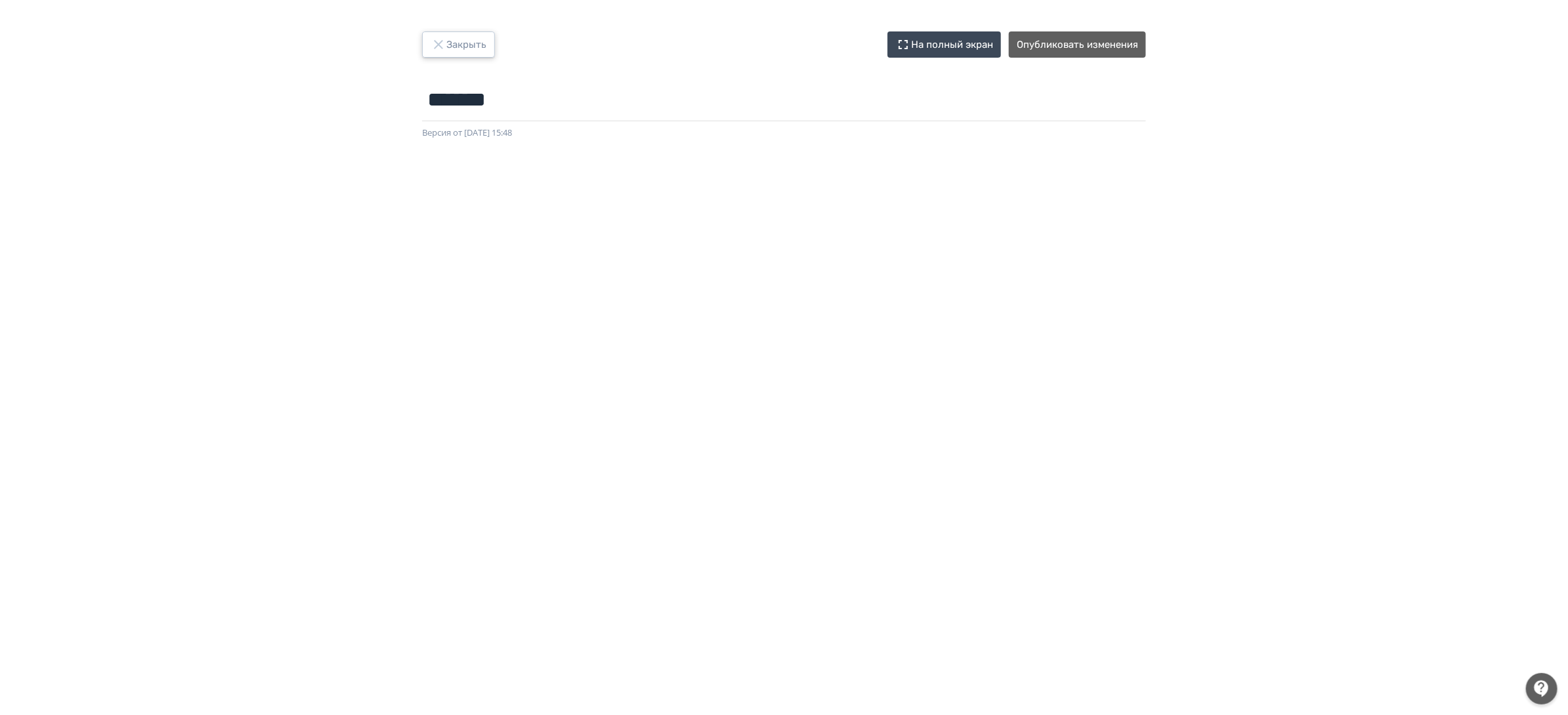
click at [489, 42] on button "Закрыть" at bounding box center [458, 44] width 72 height 27
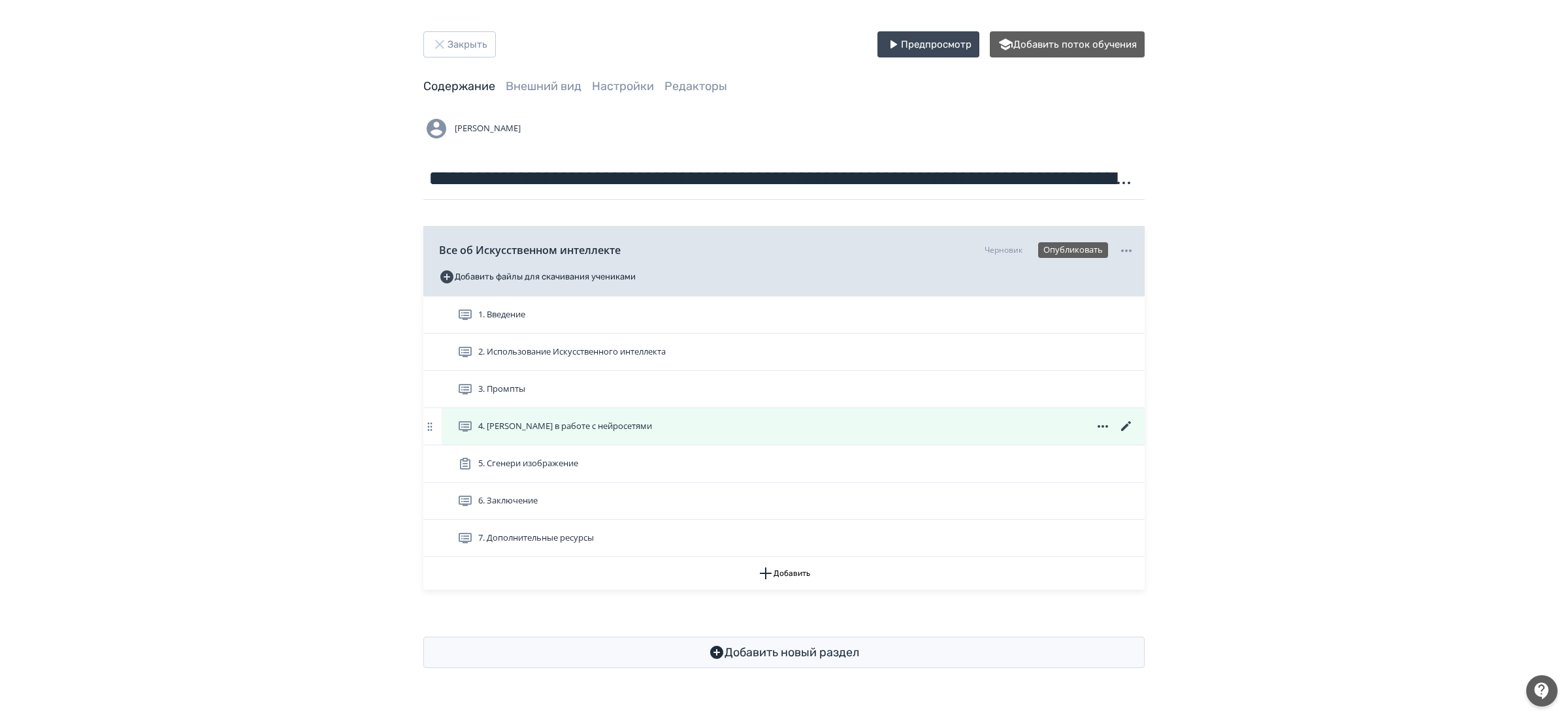
click at [1124, 426] on icon at bounding box center [1125, 426] width 16 height 16
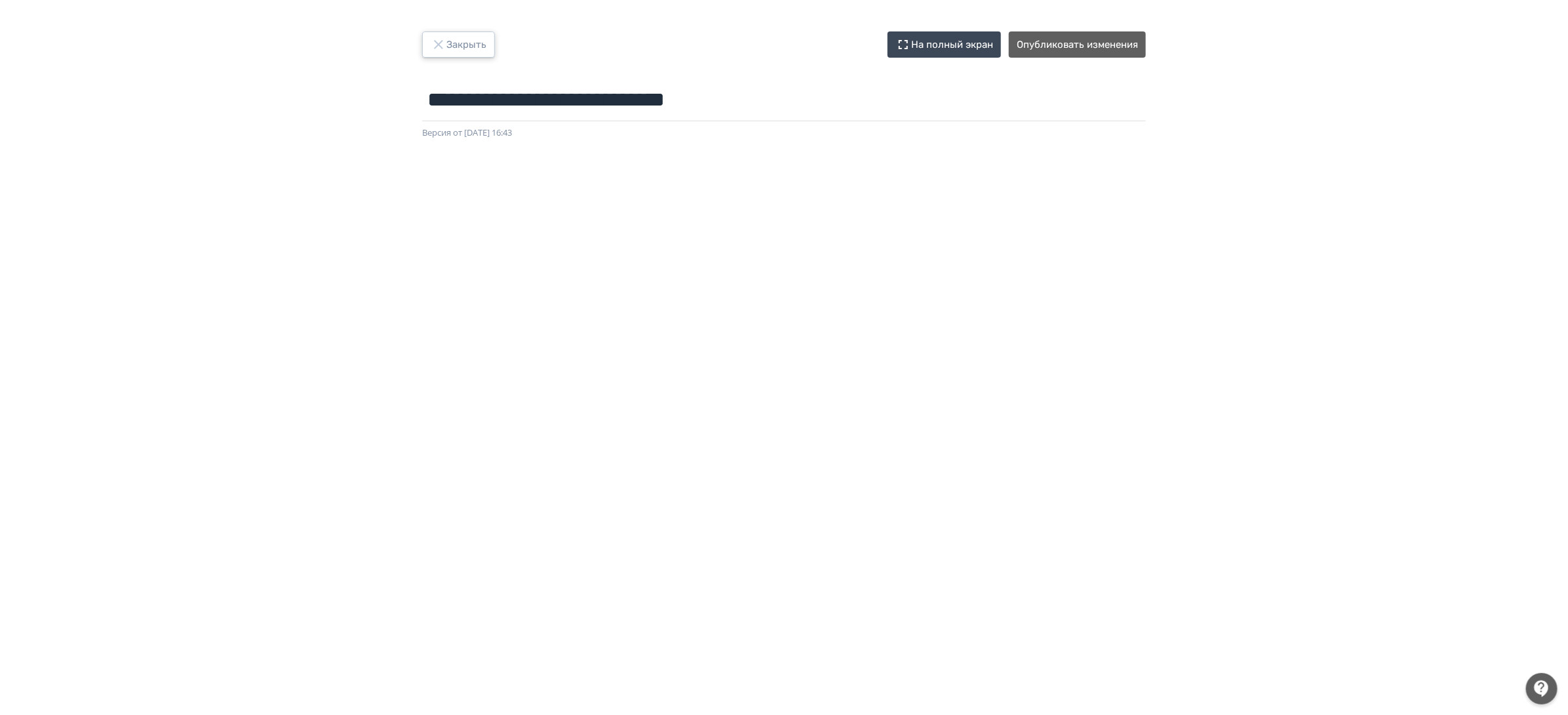
click at [464, 37] on button "Закрыть" at bounding box center [458, 44] width 72 height 27
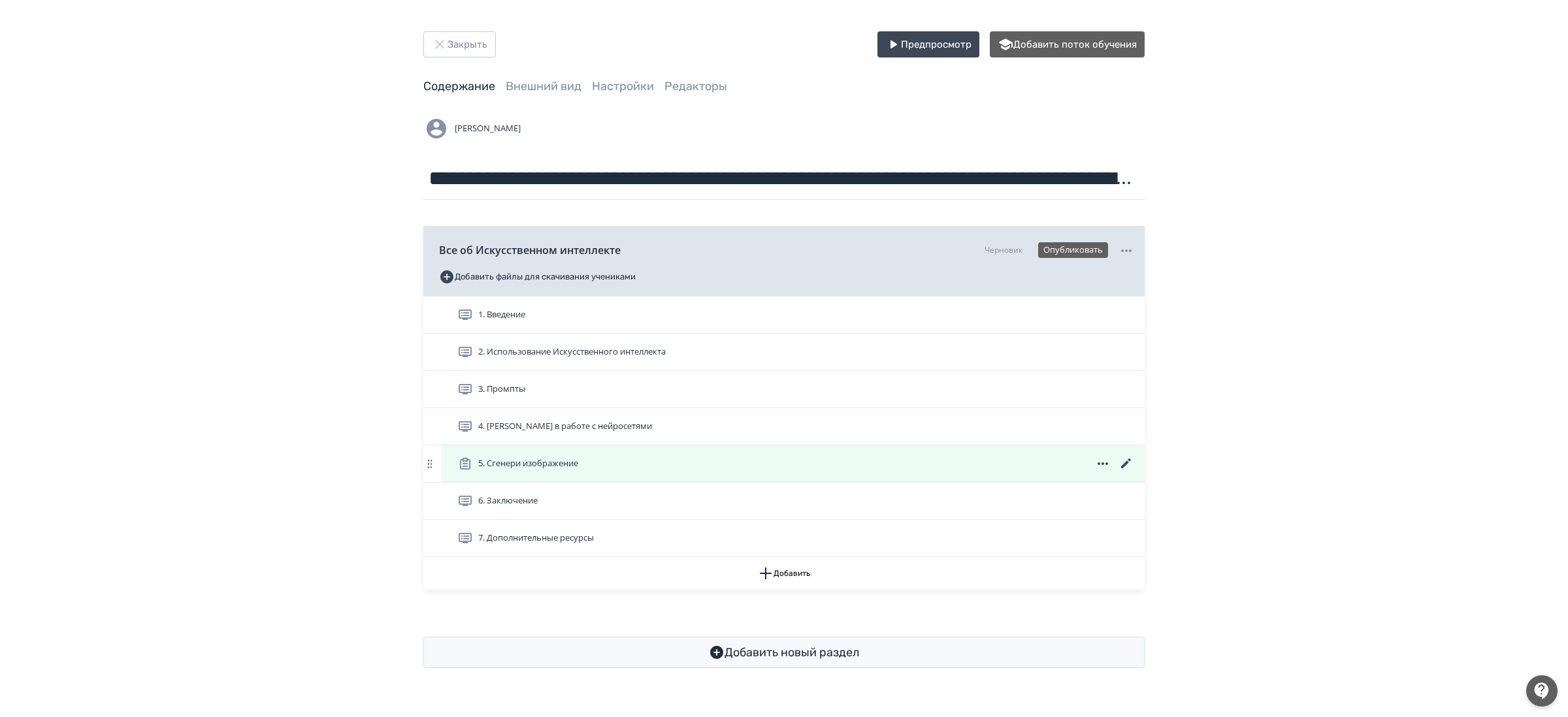
click at [1128, 463] on icon at bounding box center [1125, 462] width 10 height 10
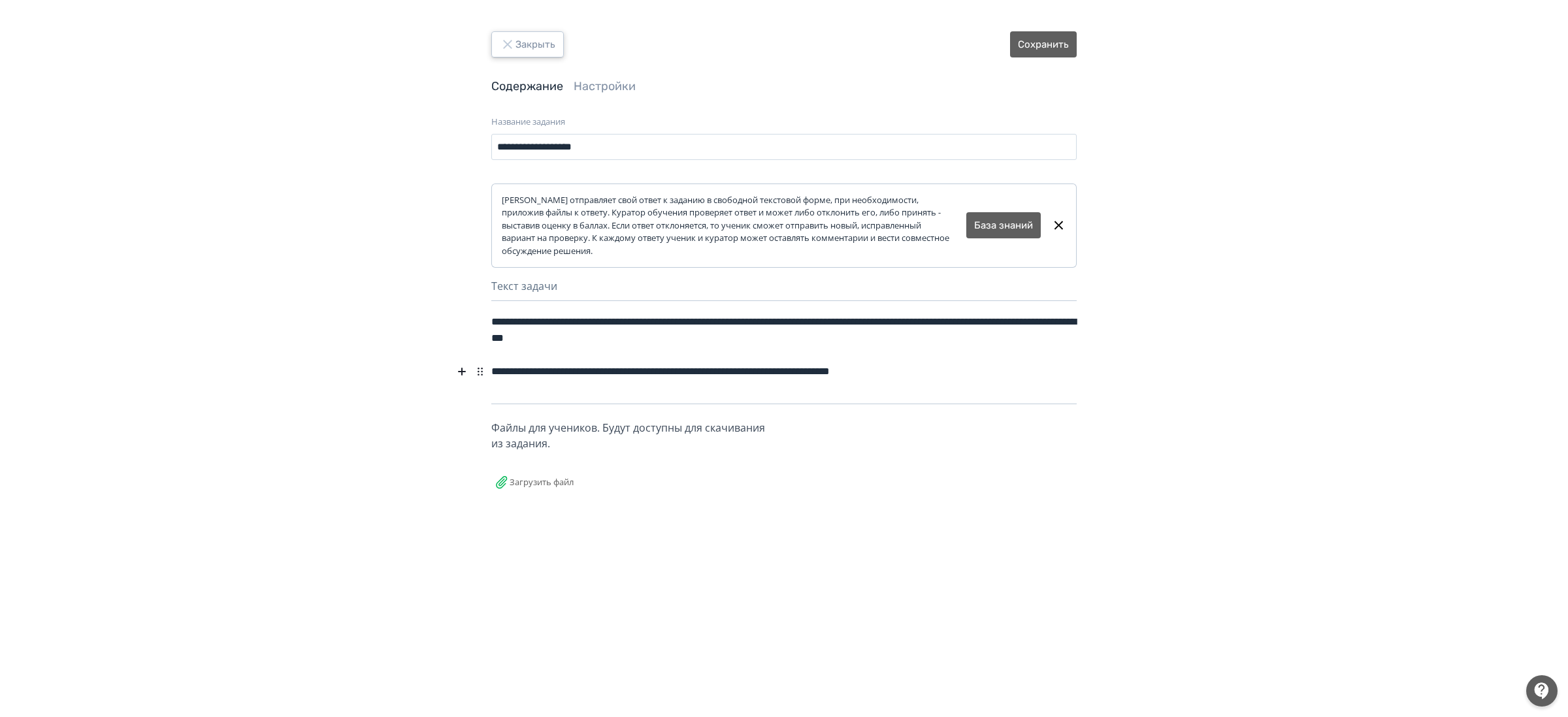
click at [537, 48] on button "Закрыть" at bounding box center [527, 44] width 72 height 26
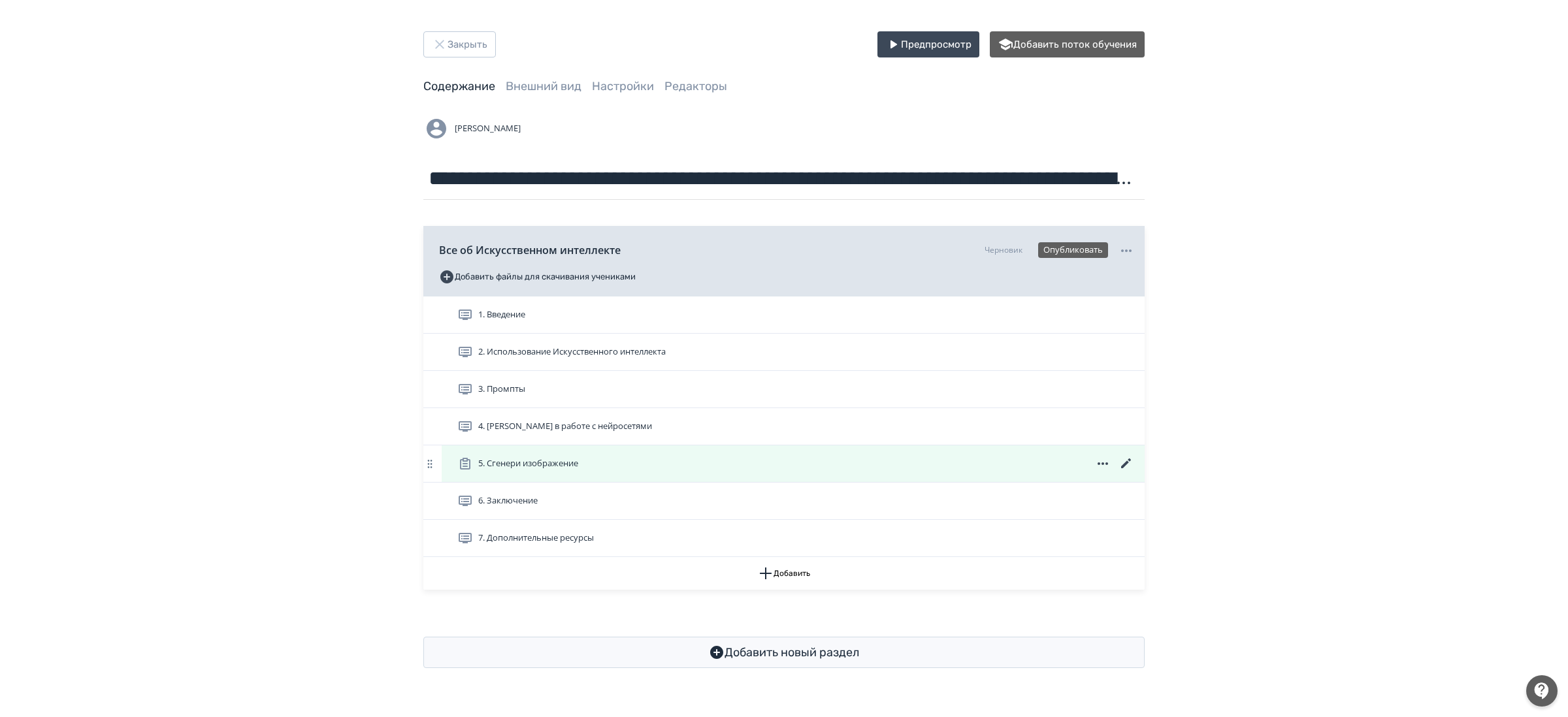
click at [1124, 462] on icon at bounding box center [1125, 463] width 16 height 16
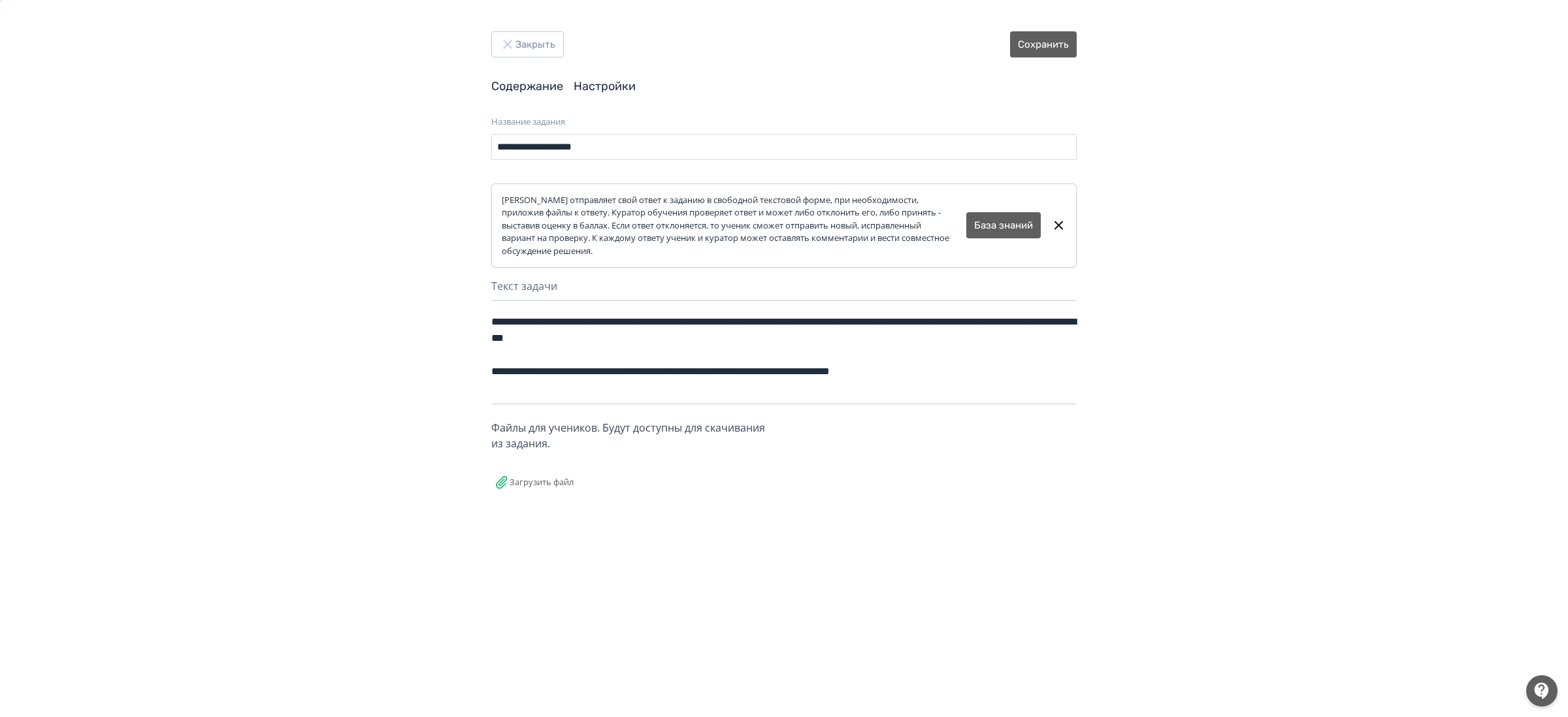
click at [622, 86] on link "Настройки" at bounding box center [604, 87] width 62 height 15
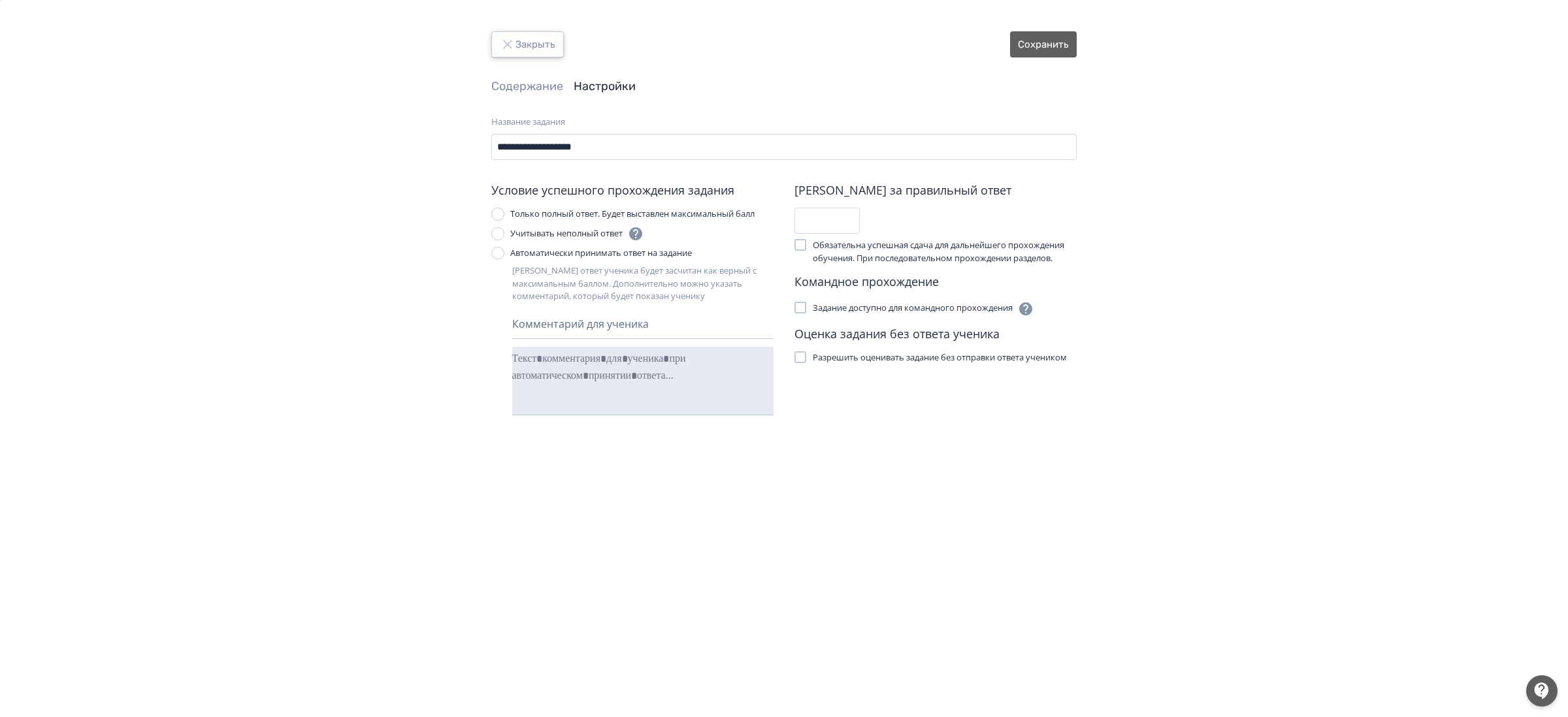
click at [528, 54] on button "Закрыть" at bounding box center [527, 44] width 72 height 26
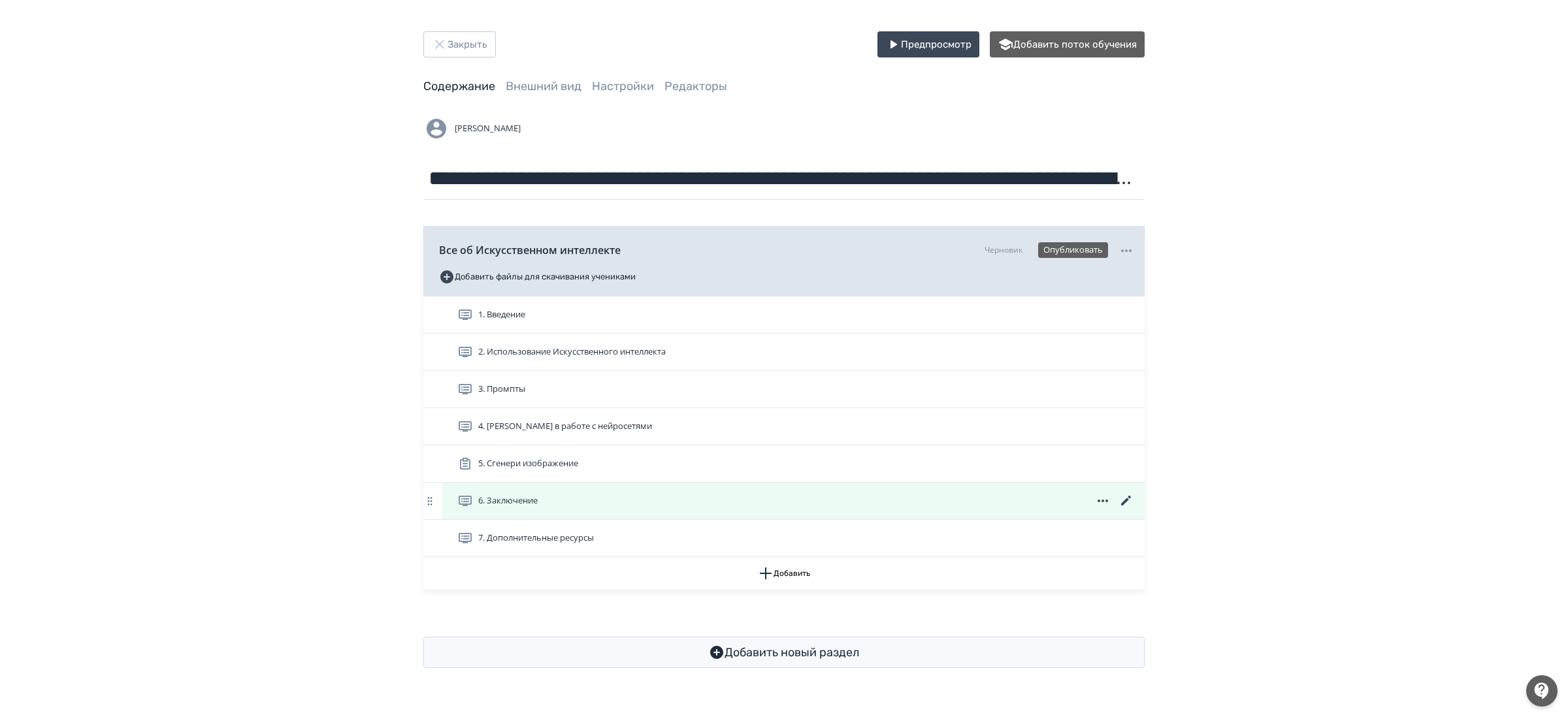
click at [1130, 502] on icon at bounding box center [1125, 500] width 16 height 16
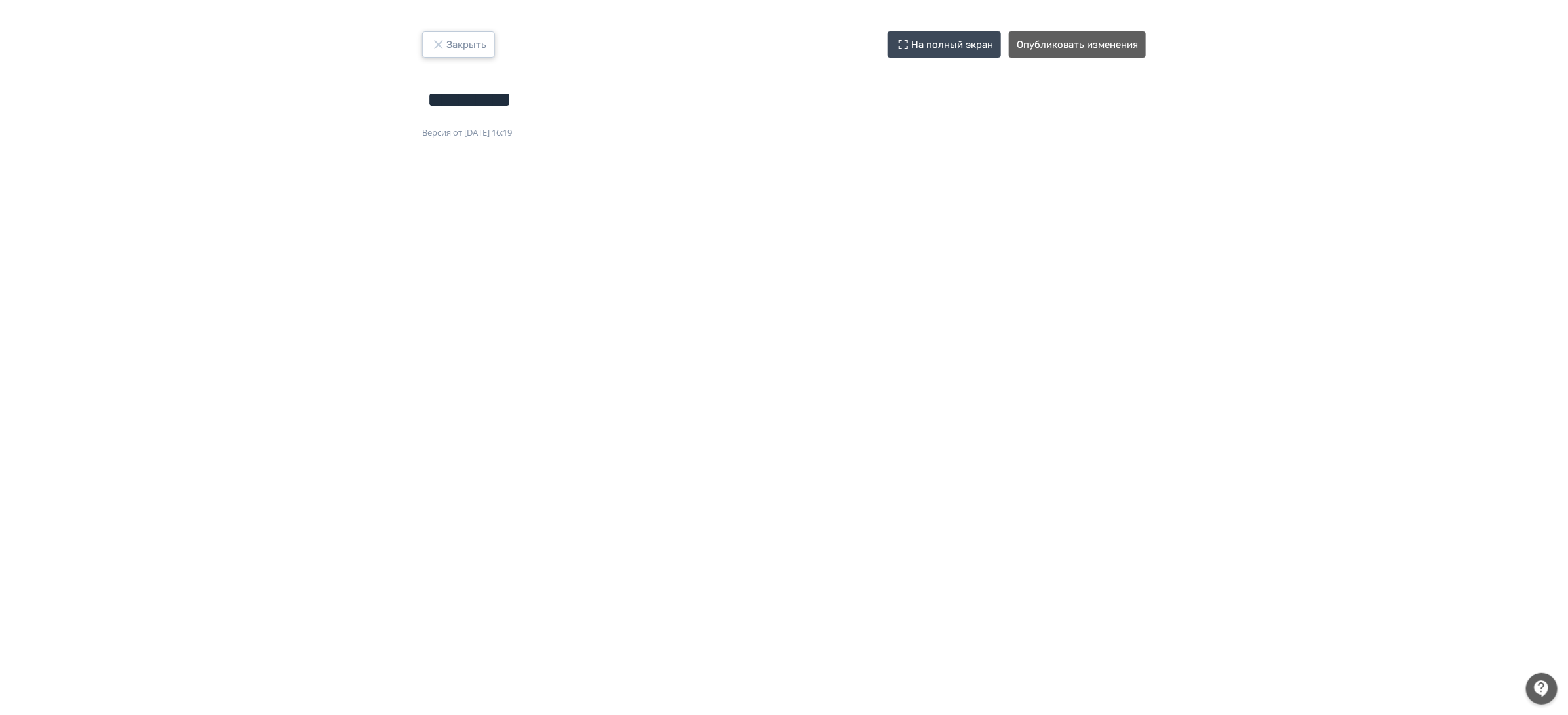
click at [482, 49] on button "Закрыть" at bounding box center [458, 44] width 72 height 27
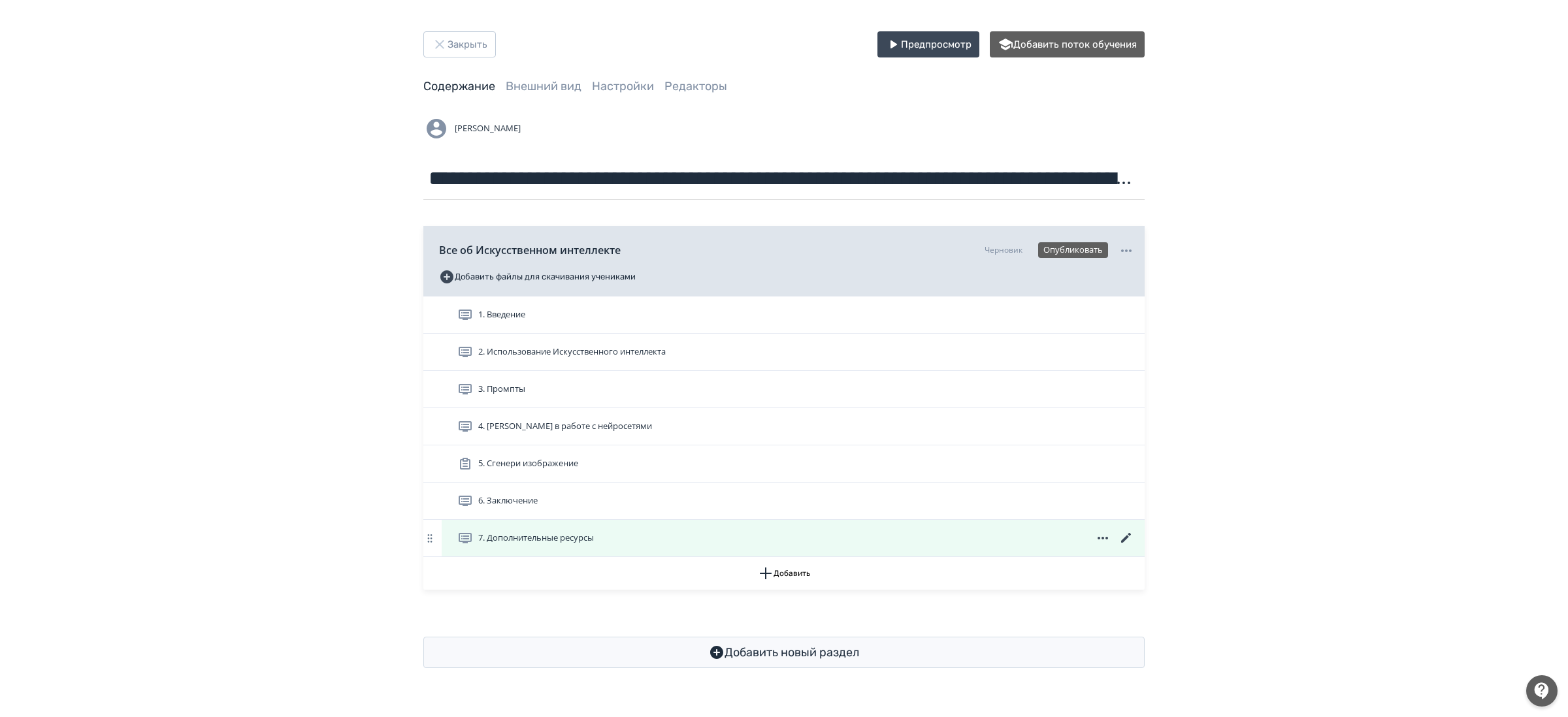
click at [1124, 541] on icon at bounding box center [1125, 537] width 10 height 10
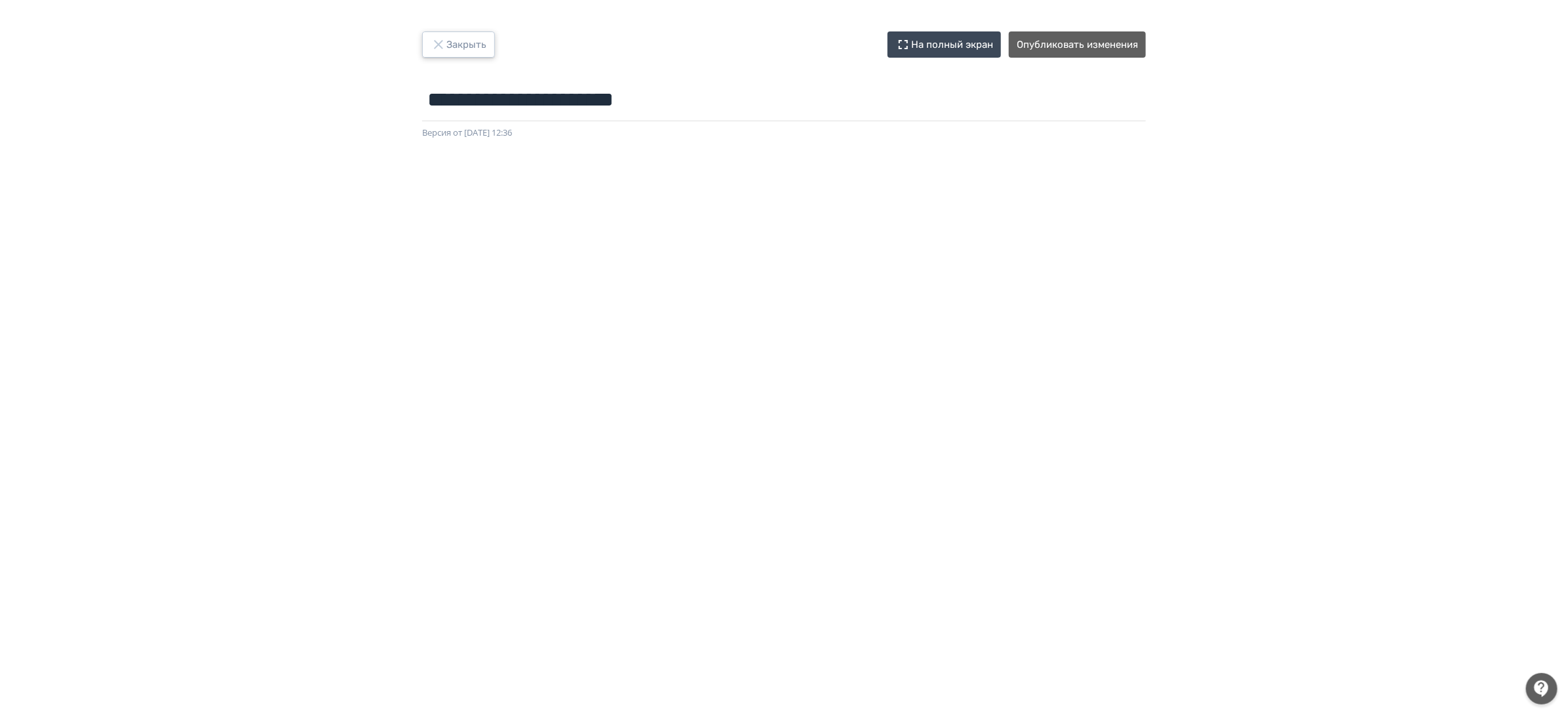
click at [475, 38] on button "Закрыть" at bounding box center [458, 44] width 72 height 27
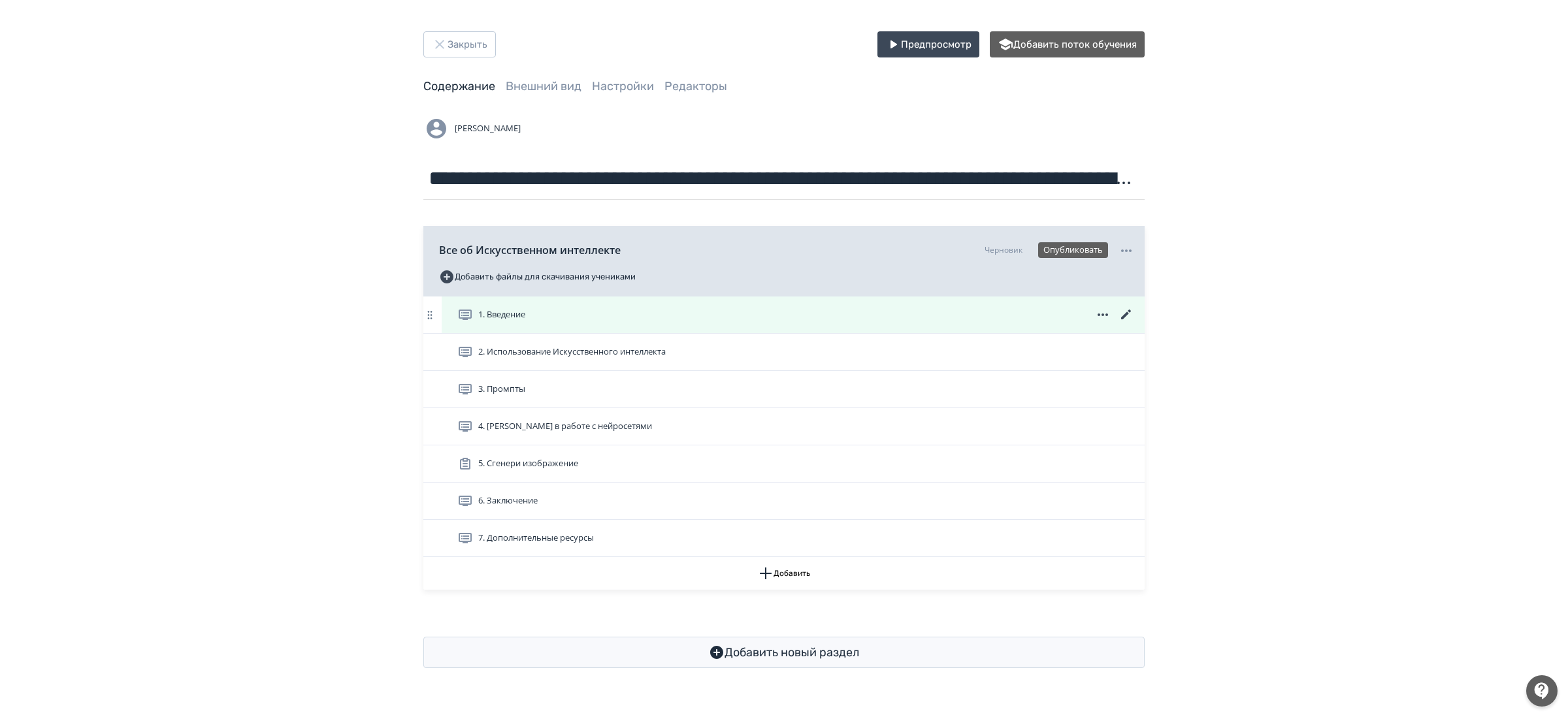
click at [1125, 316] on icon at bounding box center [1125, 314] width 10 height 10
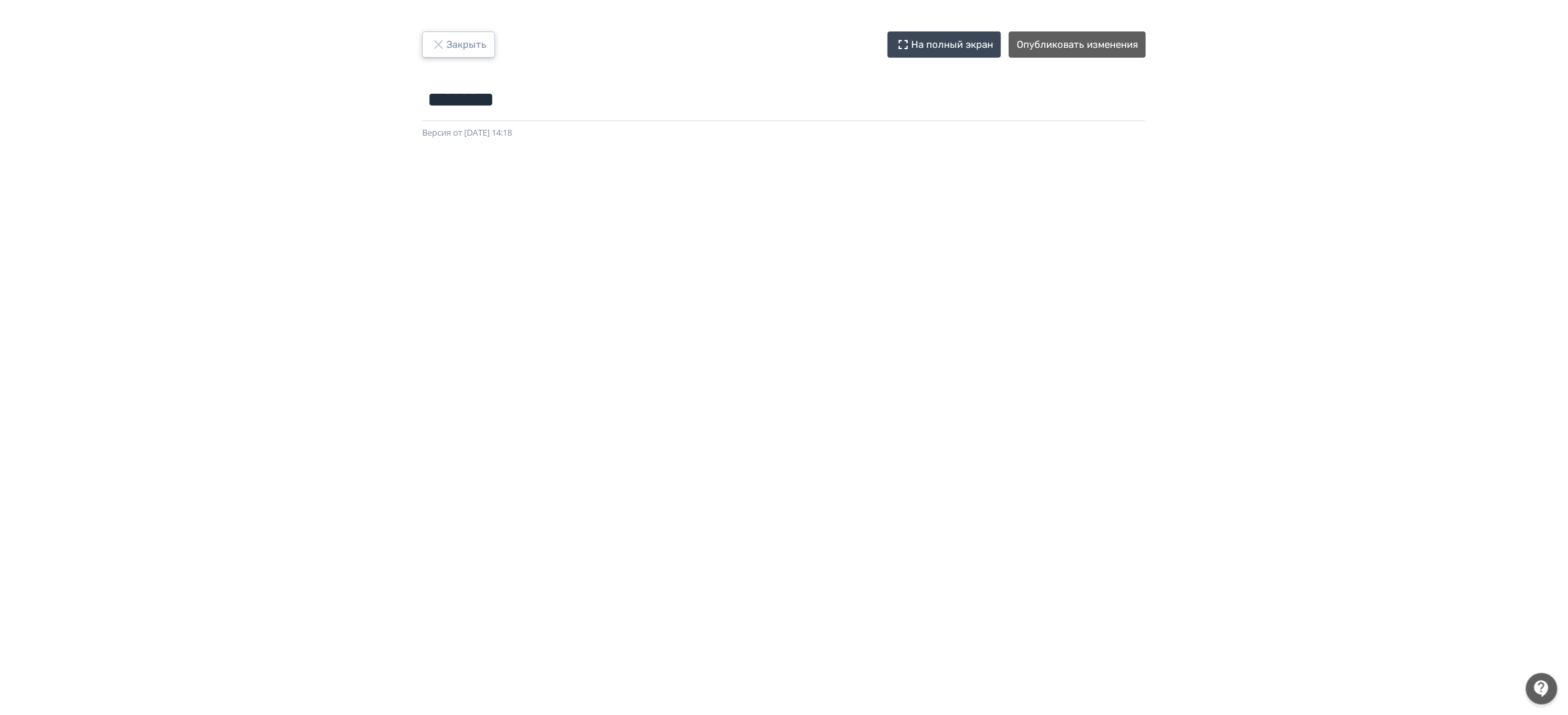
click at [460, 48] on button "Закрыть" at bounding box center [458, 44] width 72 height 27
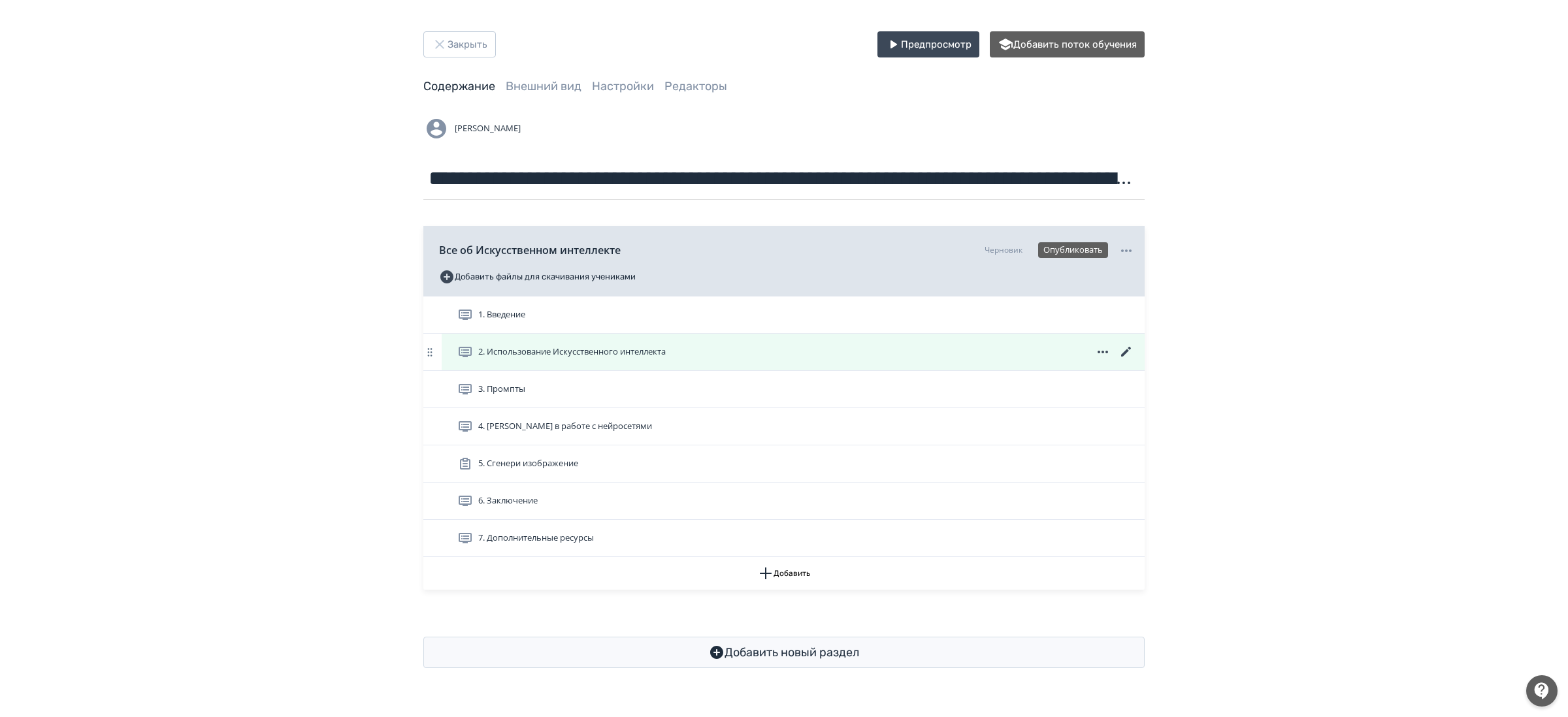
click at [1122, 354] on icon at bounding box center [1125, 351] width 16 height 16
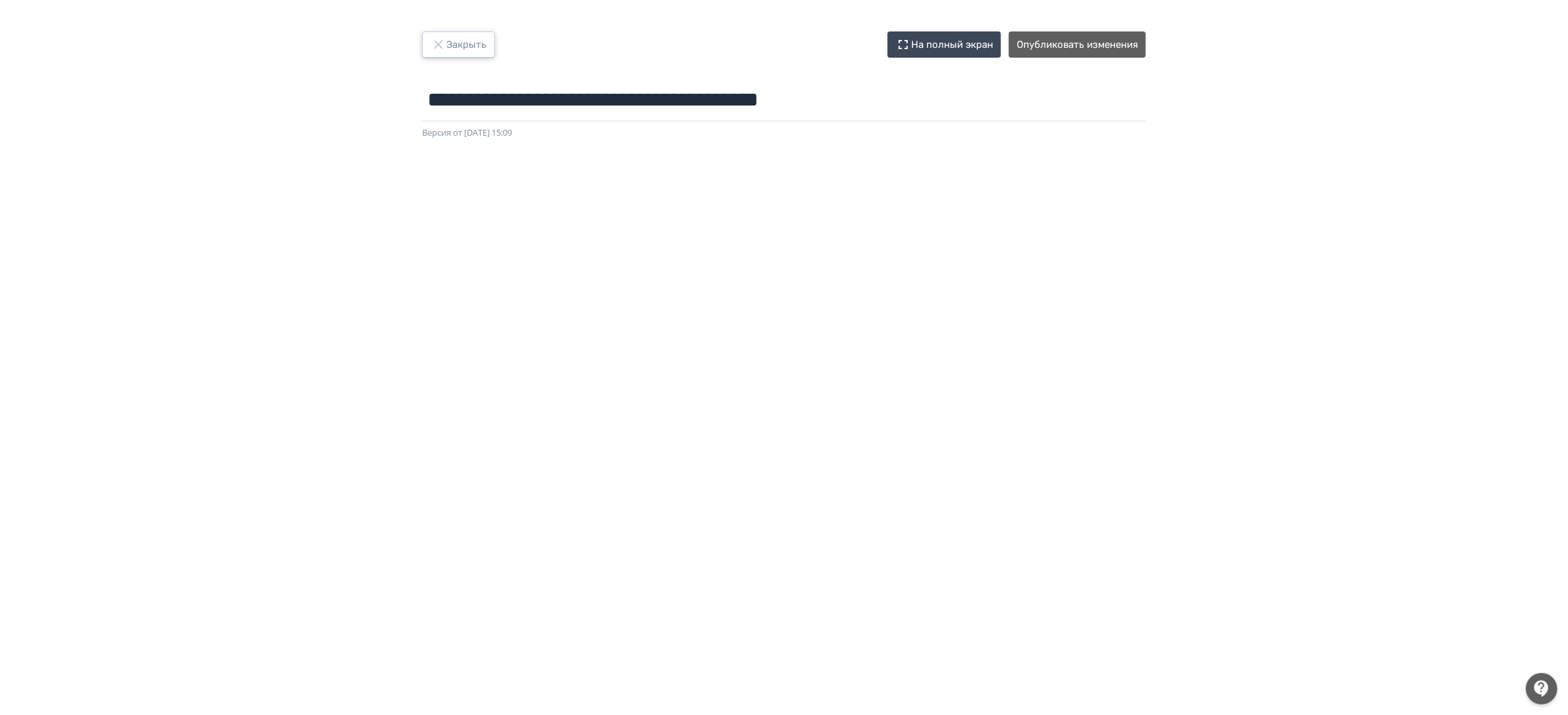
click at [462, 48] on button "Закрыть" at bounding box center [458, 44] width 72 height 27
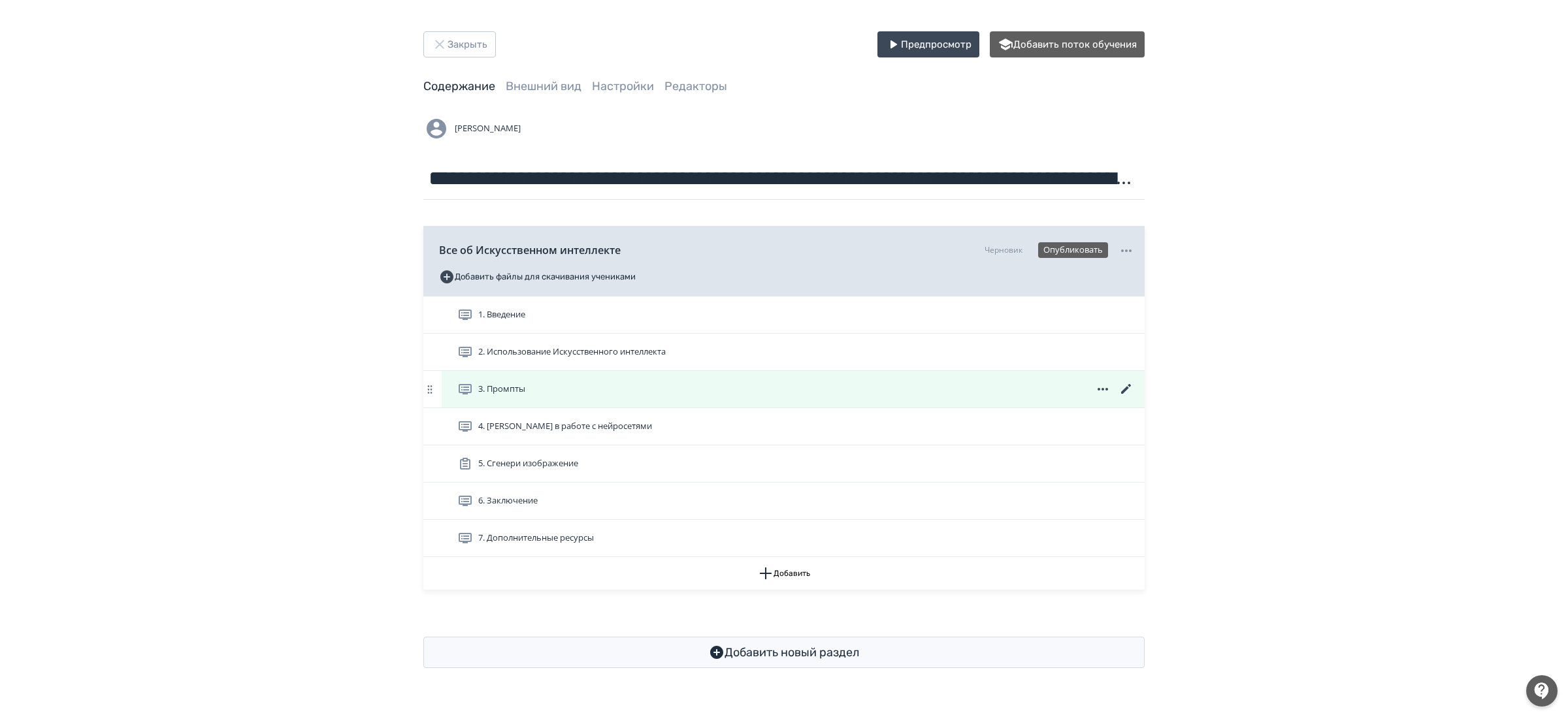
click at [1126, 389] on icon at bounding box center [1125, 389] width 10 height 10
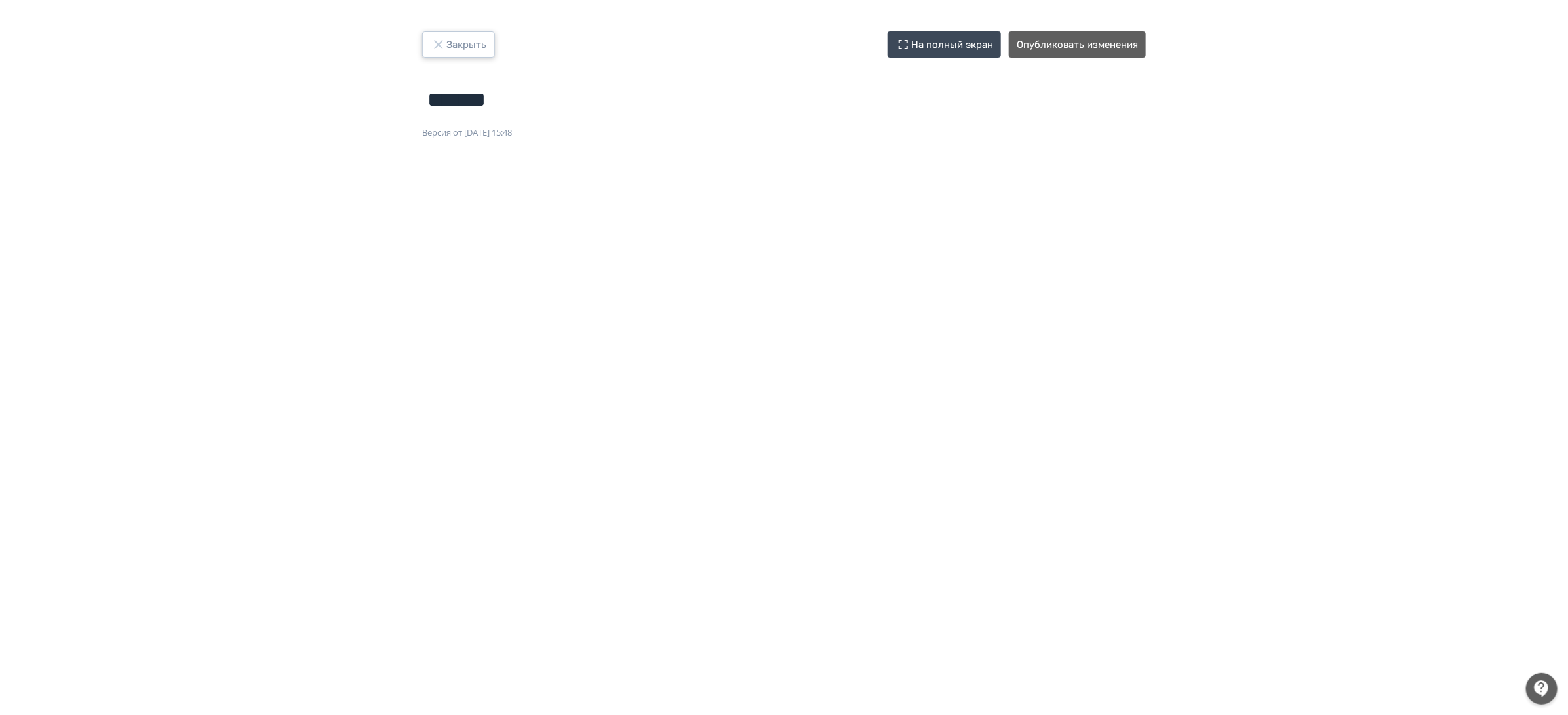
click at [463, 52] on button "Закрыть" at bounding box center [458, 44] width 72 height 27
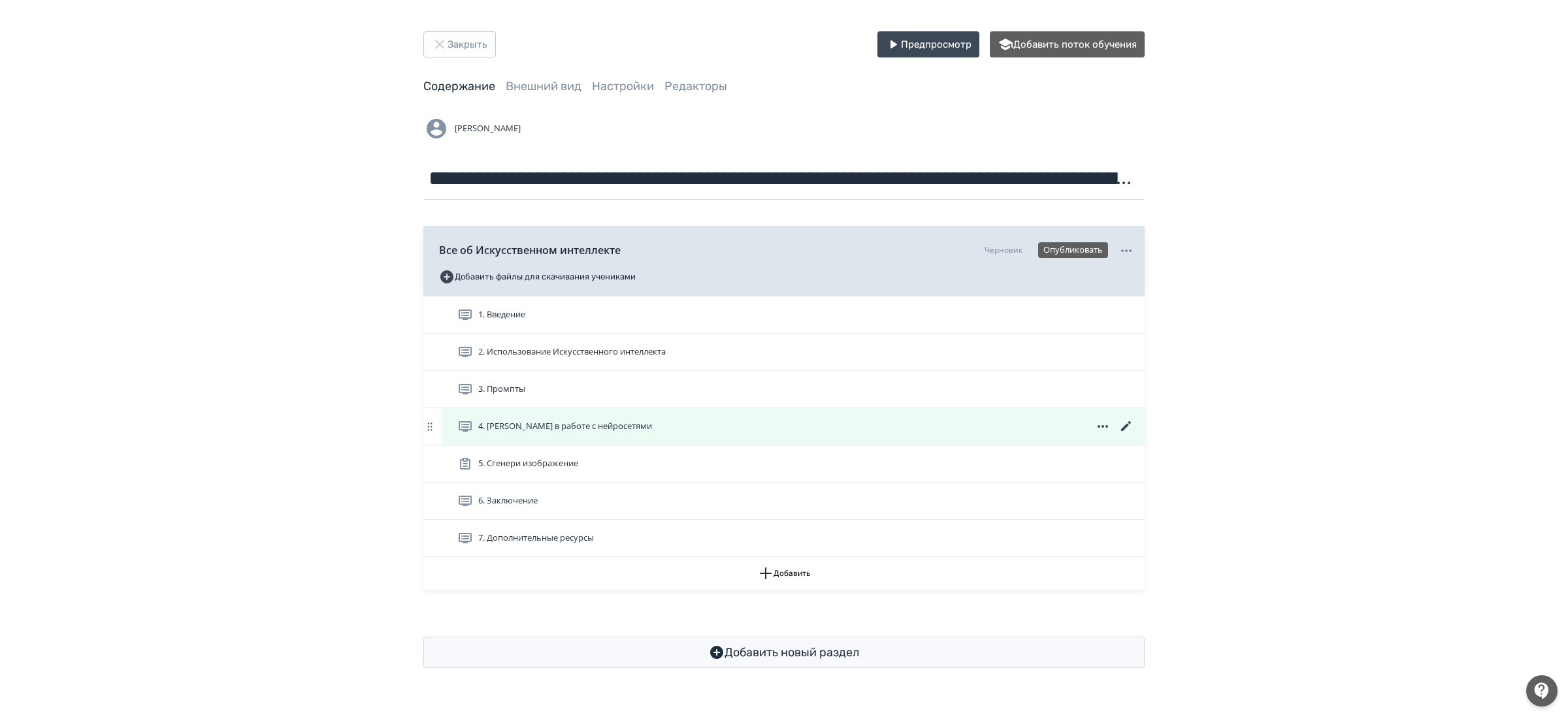
click at [1129, 423] on icon at bounding box center [1125, 426] width 10 height 10
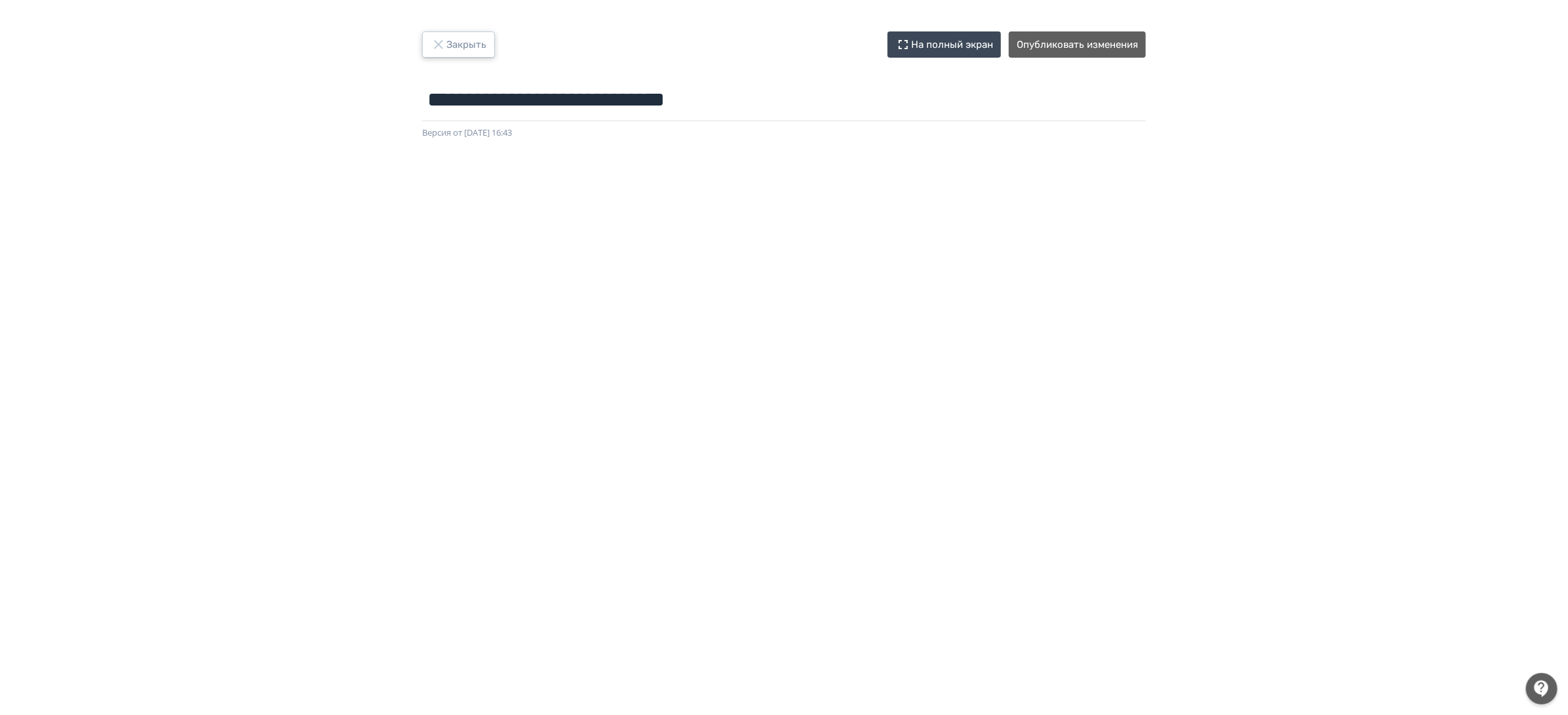
click at [459, 49] on button "Закрыть" at bounding box center [458, 44] width 72 height 27
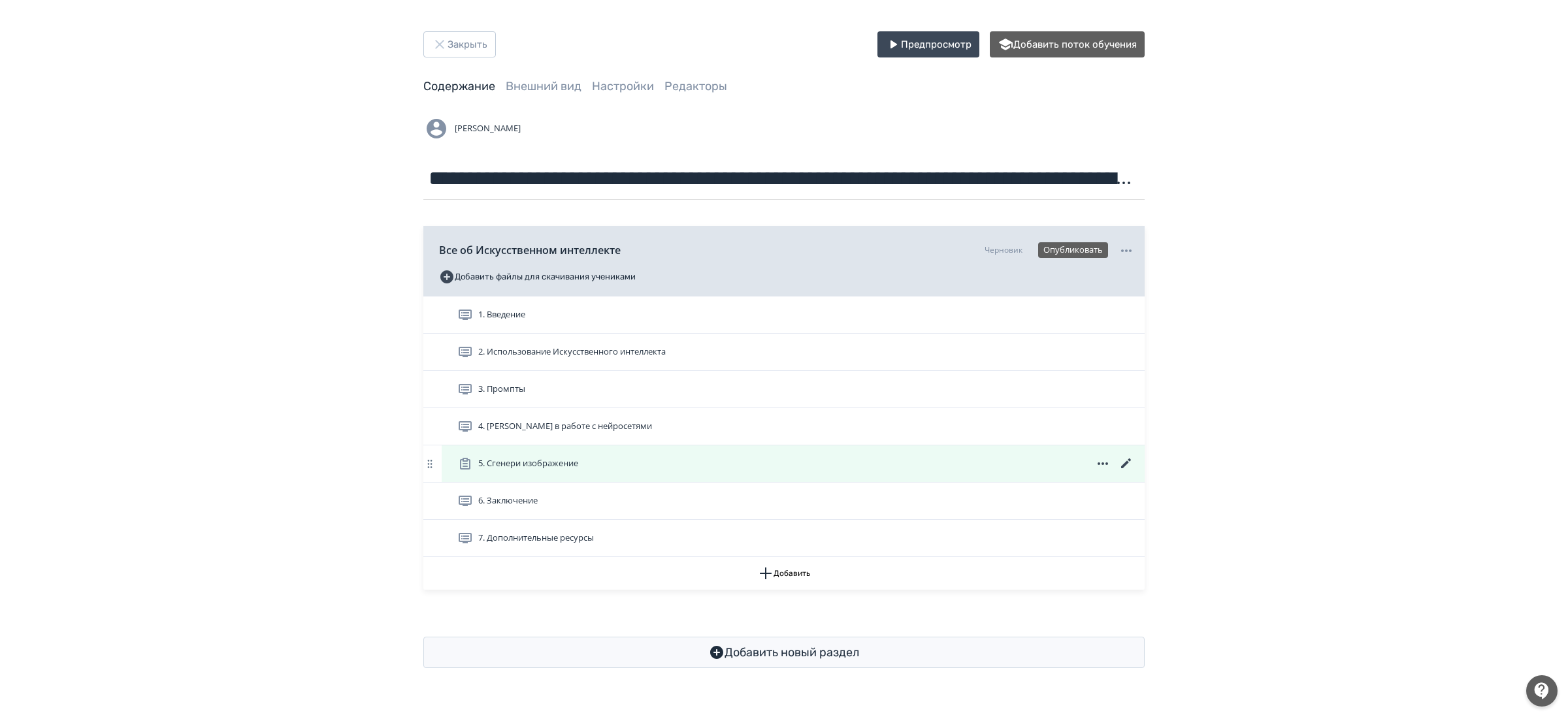
click at [1125, 467] on icon at bounding box center [1125, 463] width 16 height 16
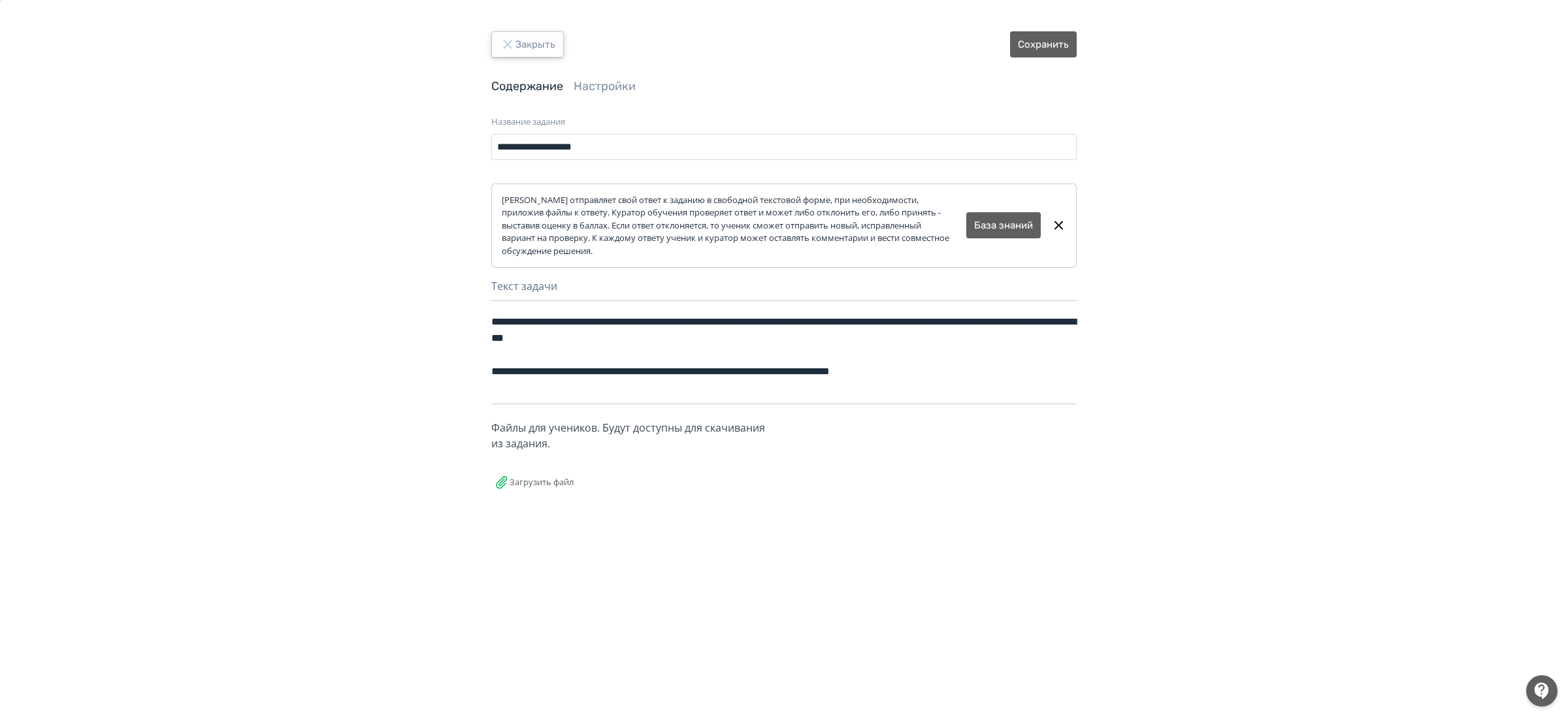
click at [526, 45] on button "Закрыть" at bounding box center [527, 44] width 72 height 26
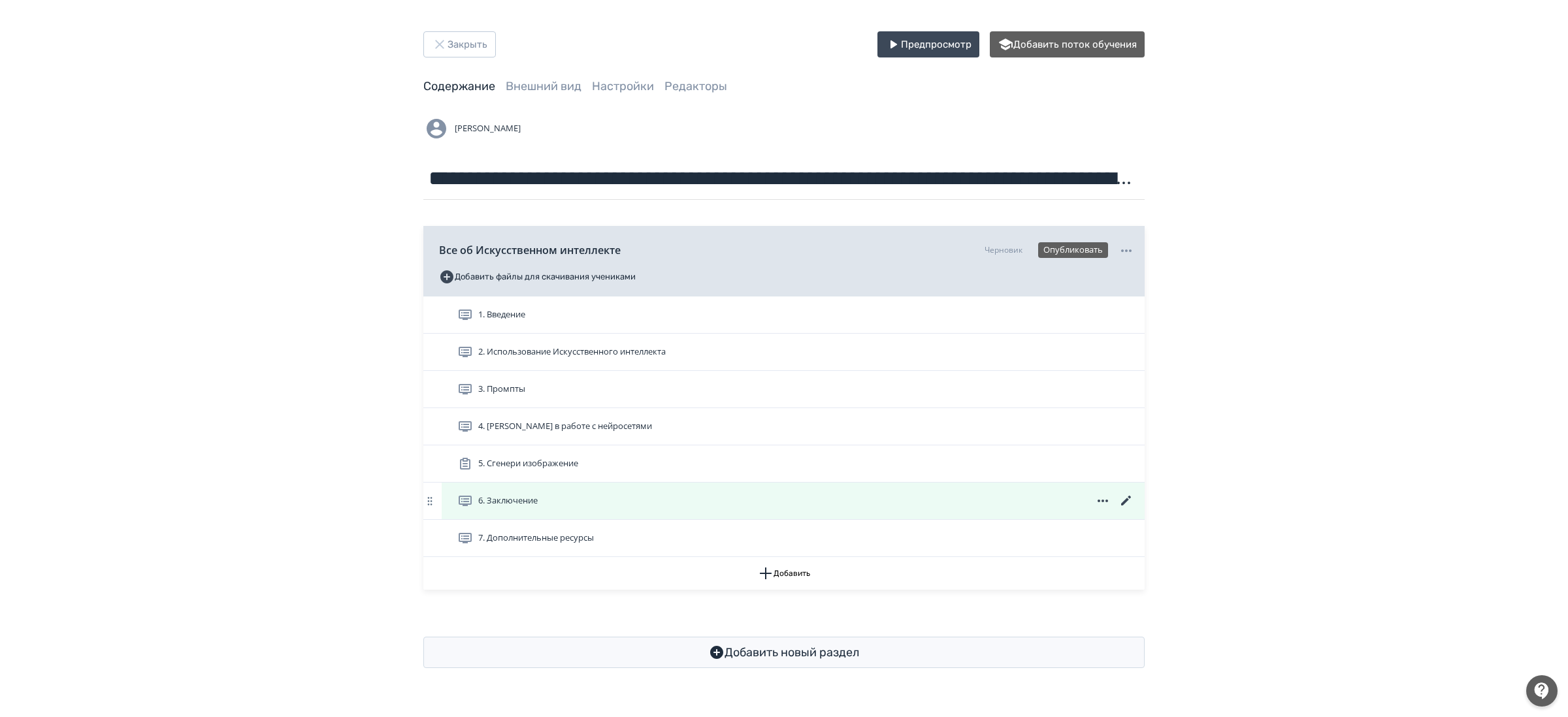
click at [1129, 500] on icon at bounding box center [1125, 500] width 16 height 16
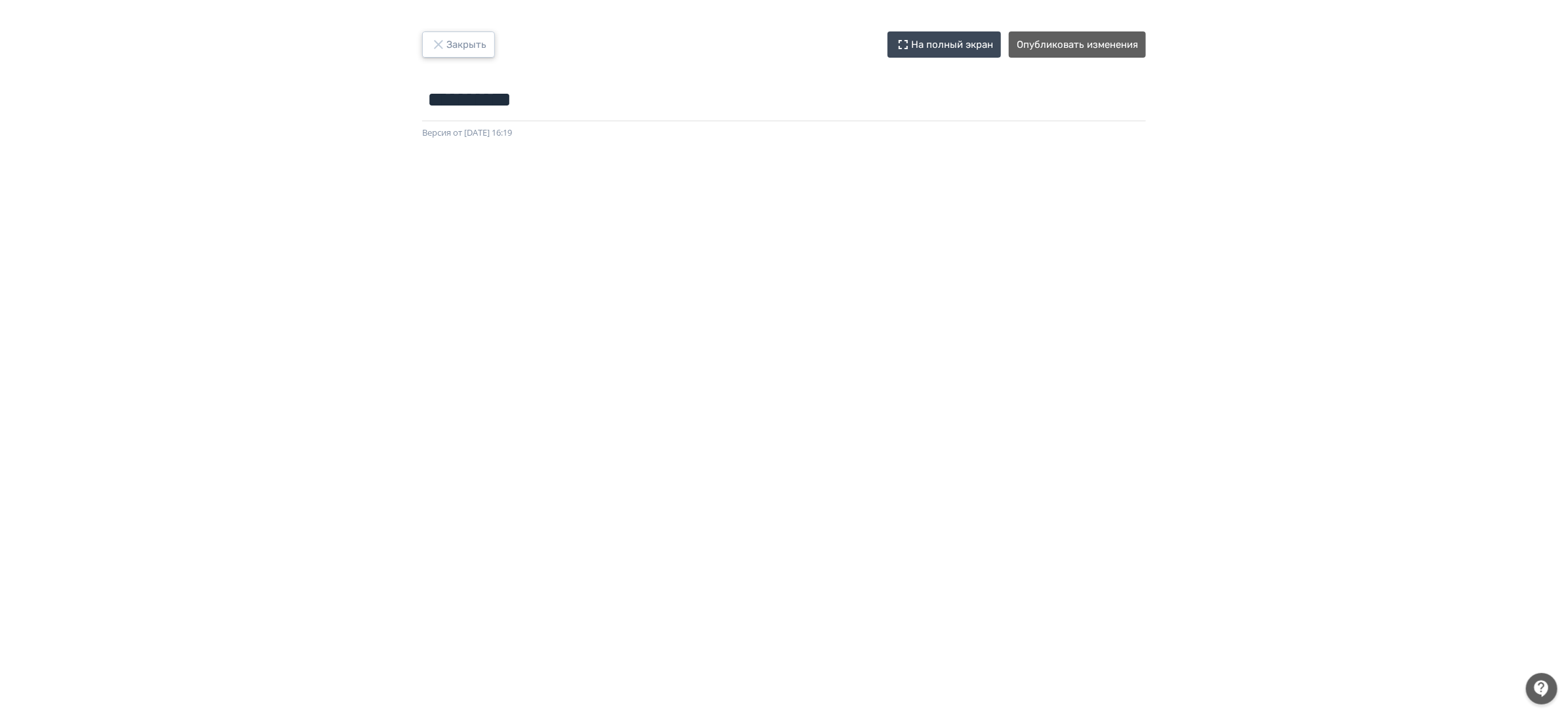
click at [432, 34] on button "Закрыть" at bounding box center [458, 44] width 72 height 27
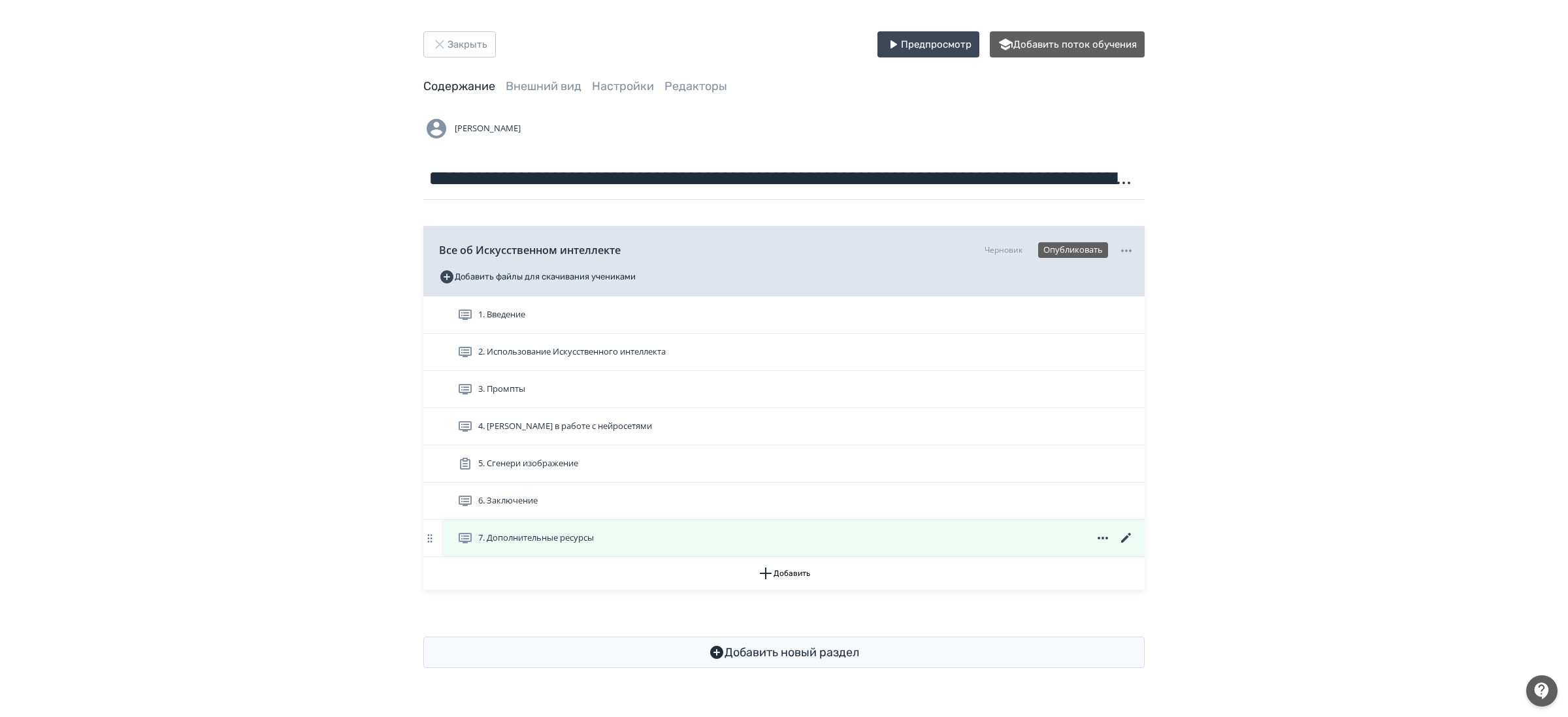
click at [1125, 538] on icon at bounding box center [1125, 537] width 10 height 10
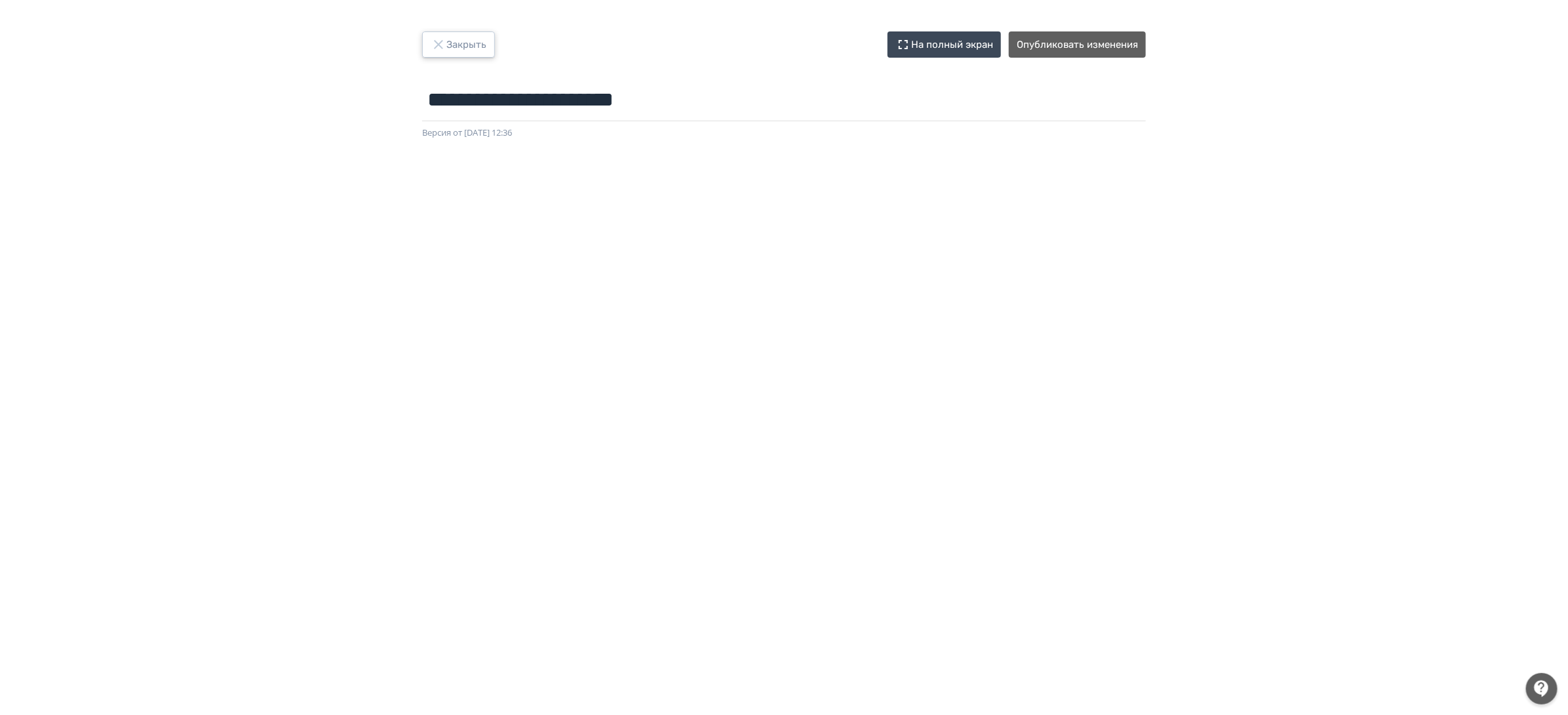
click at [472, 56] on button "Закрыть" at bounding box center [458, 44] width 72 height 27
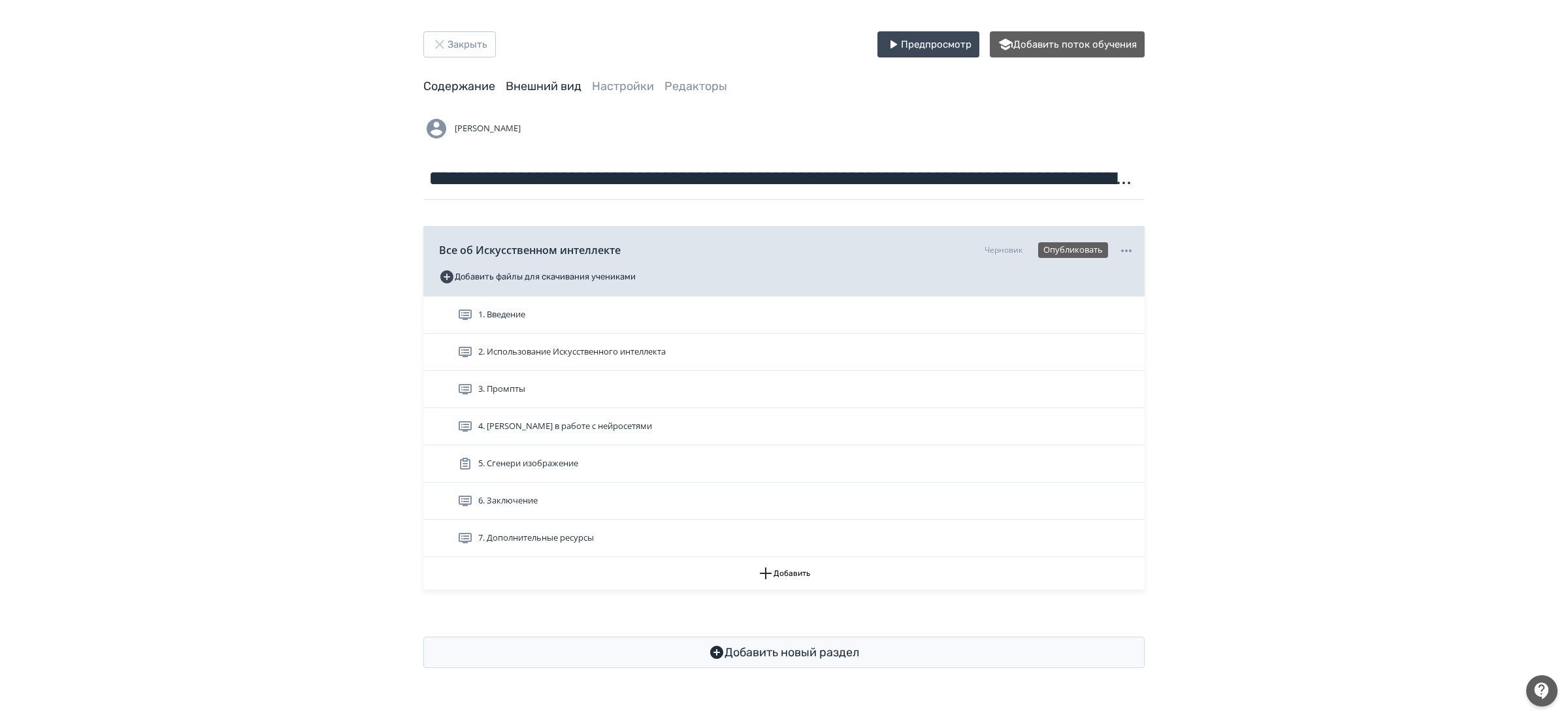
click at [538, 84] on link "Внешний вид" at bounding box center [543, 87] width 76 height 15
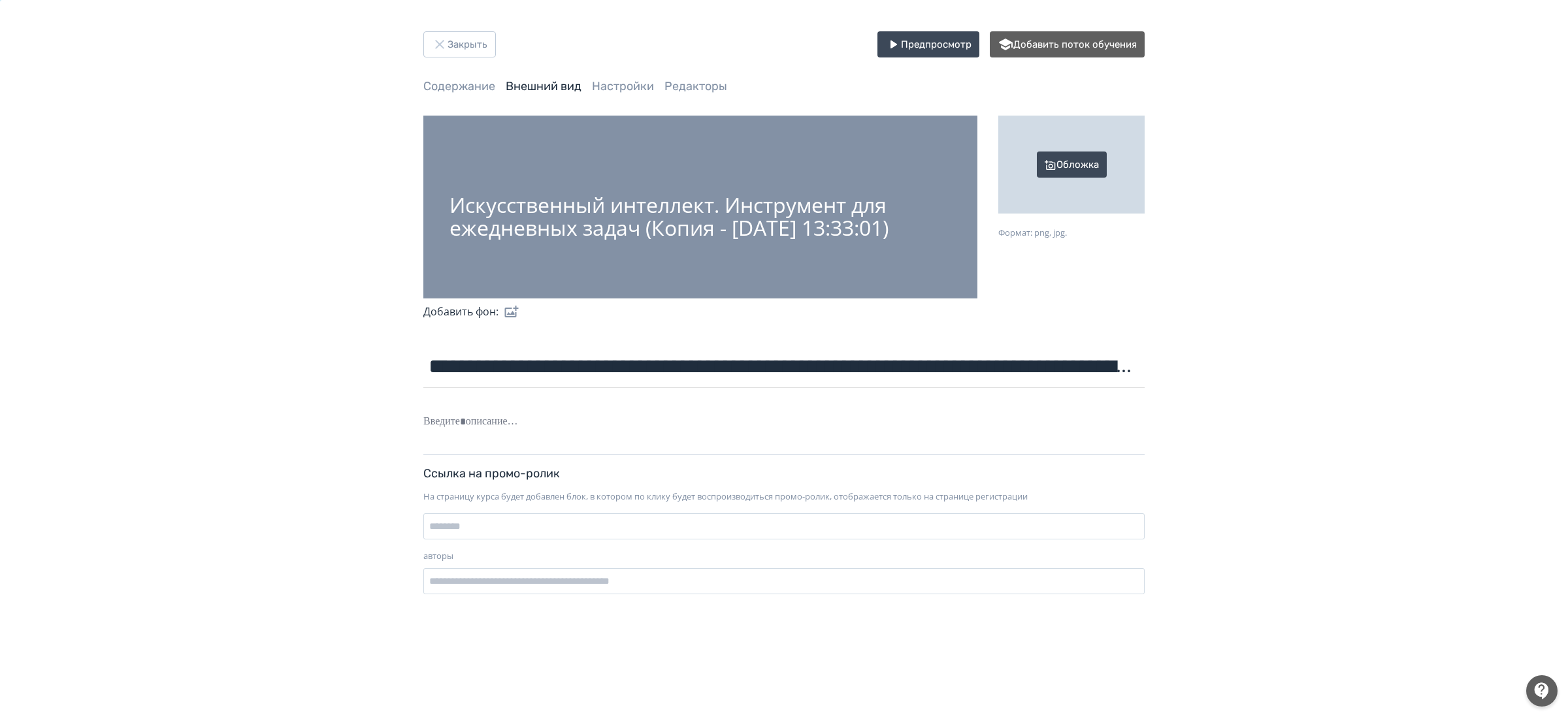
click at [1085, 163] on div "Обложка" at bounding box center [1071, 164] width 146 height 98
click at [0, 0] on input "Обложка Формат: png, jpg." at bounding box center [0, 0] width 0 height 0
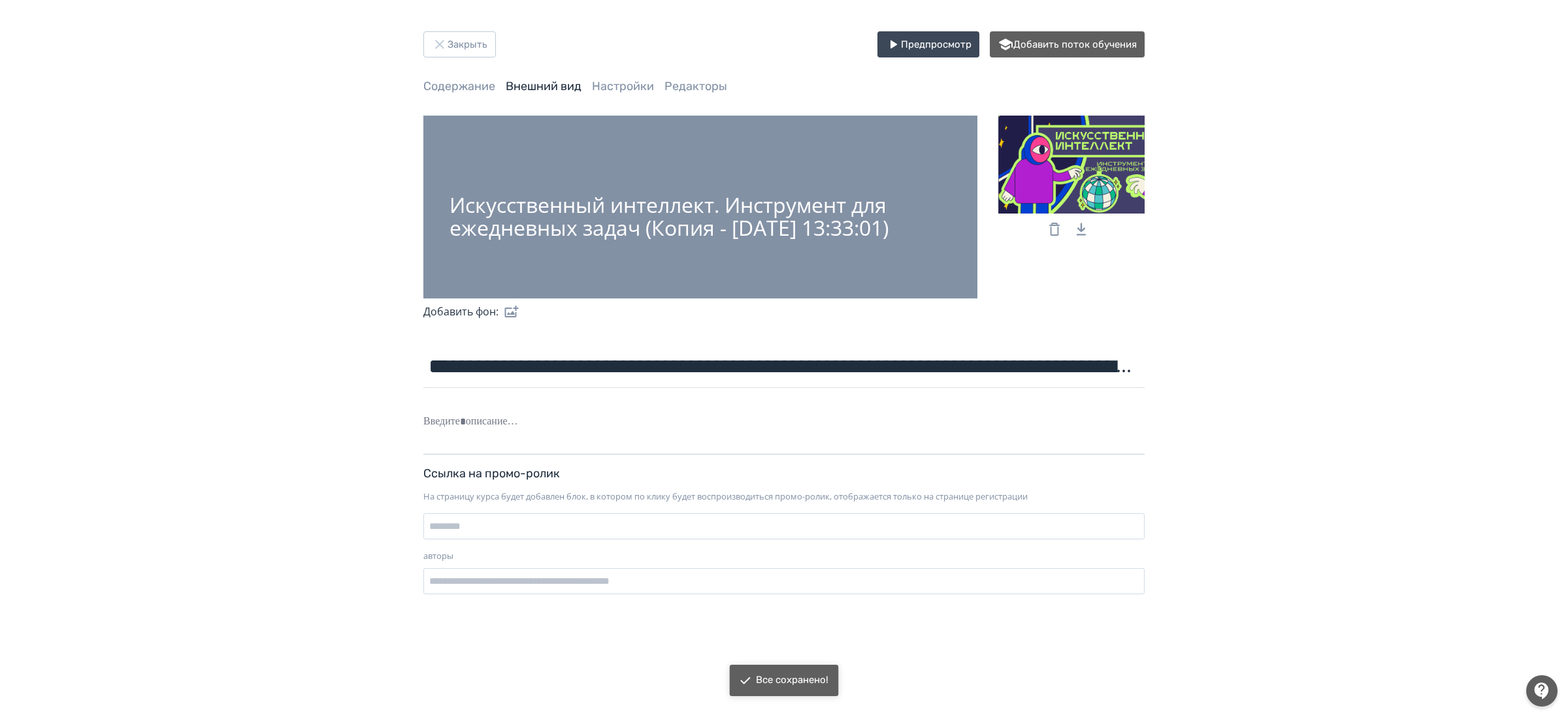
click at [508, 312] on label at bounding box center [508, 311] width 21 height 26
click at [0, 0] on input "file" at bounding box center [0, 0] width 0 height 0
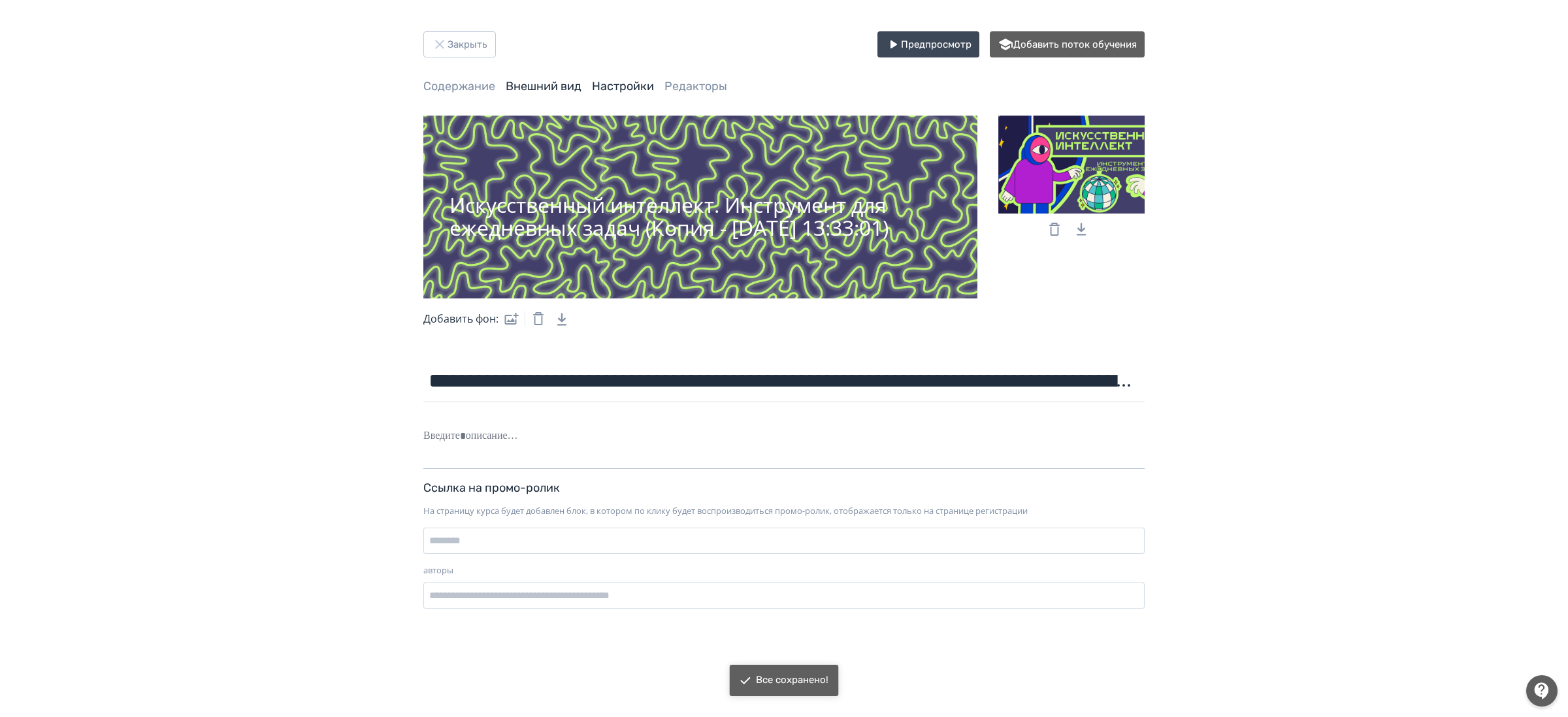
click at [623, 89] on link "Настройки" at bounding box center [622, 87] width 62 height 15
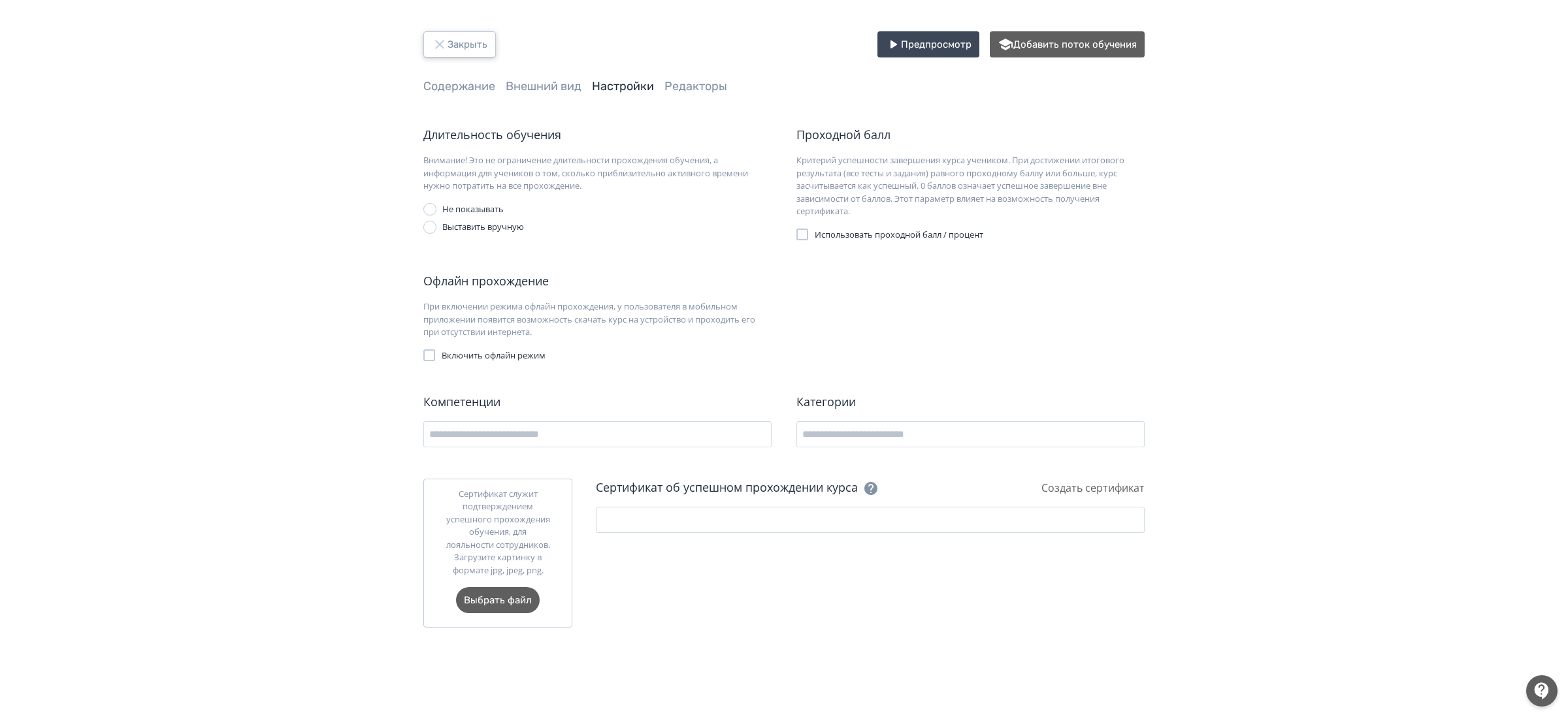
click at [465, 52] on button "Закрыть" at bounding box center [459, 44] width 72 height 26
